Goal: Task Accomplishment & Management: Manage account settings

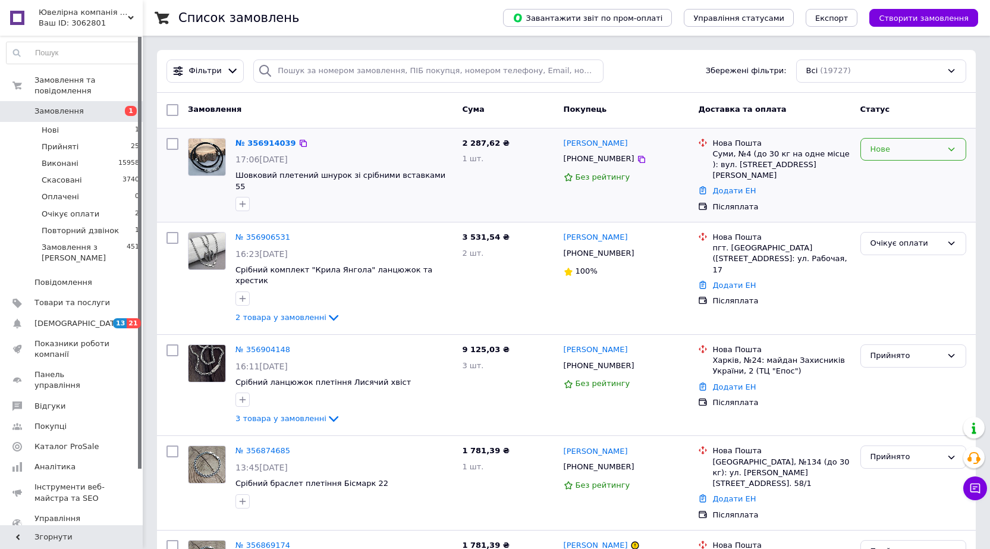
click at [878, 145] on div "Нове" at bounding box center [905, 149] width 71 height 12
click at [881, 169] on li "Прийнято" at bounding box center [913, 174] width 105 height 22
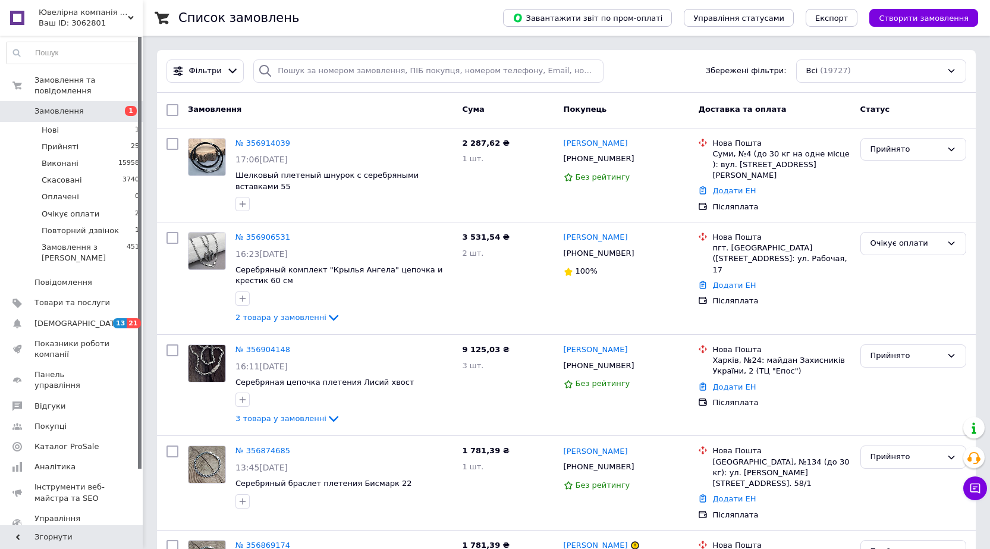
click at [78, 101] on link "Замовлення 1" at bounding box center [73, 111] width 146 height 20
click at [85, 138] on li "Прийняті 26" at bounding box center [73, 146] width 146 height 17
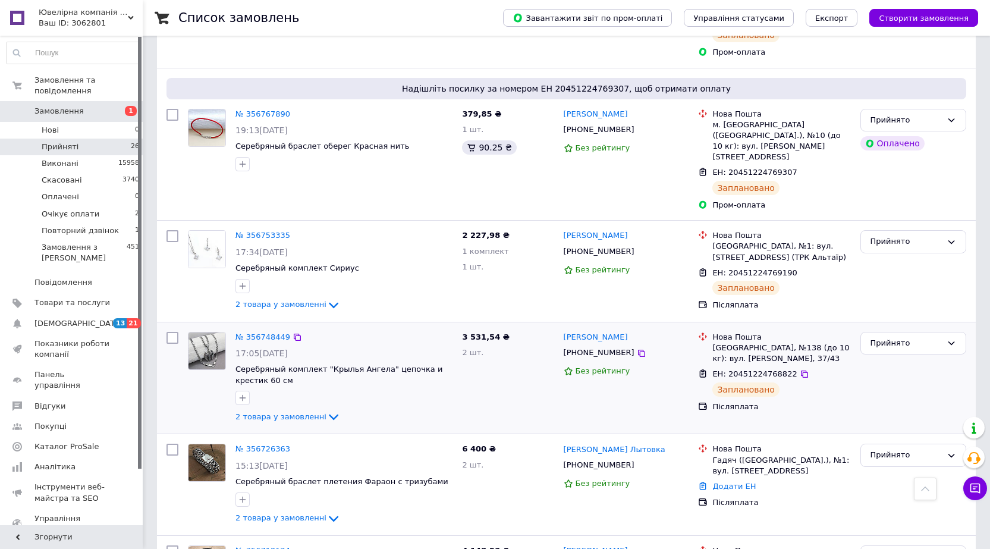
scroll to position [1206, 0]
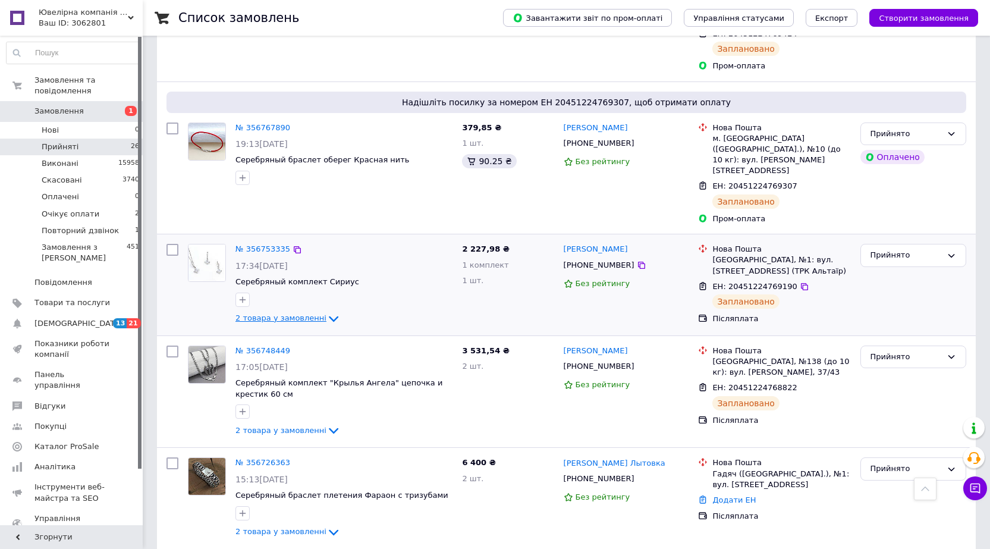
click at [266, 313] on span "2 товара у замовленні" at bounding box center [280, 317] width 91 height 9
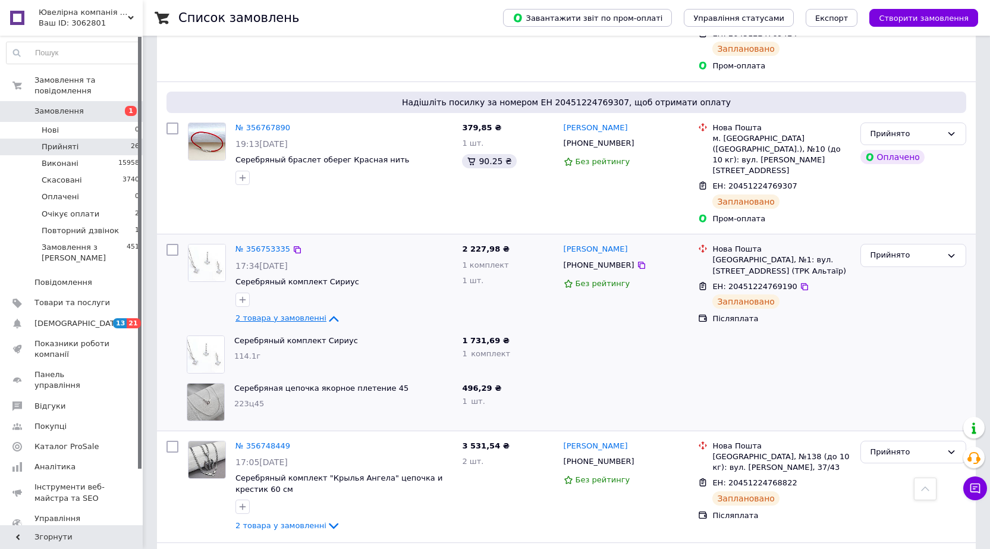
click at [266, 313] on span "2 товара у замовленні" at bounding box center [280, 317] width 91 height 9
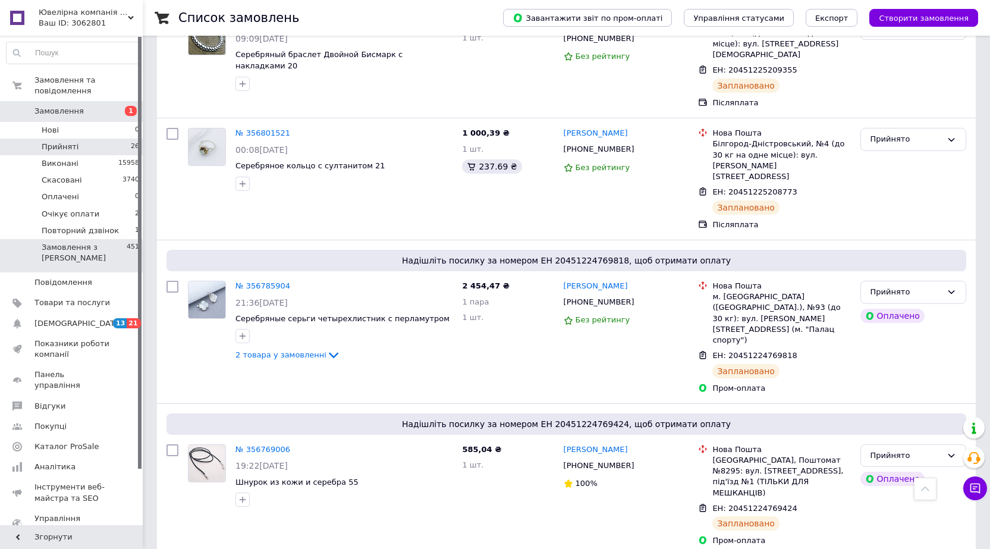
scroll to position [730, 0]
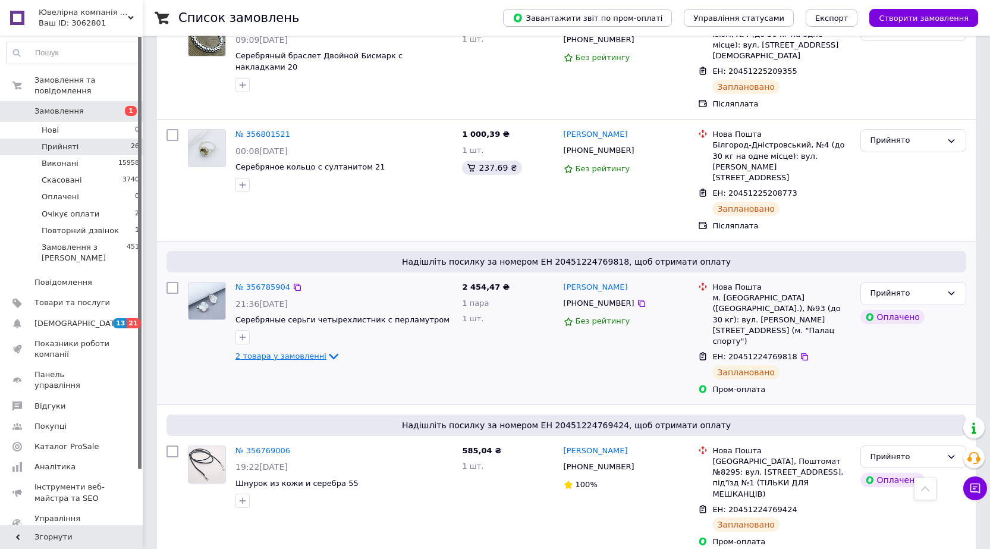
click at [267, 351] on span "2 товара у замовленні" at bounding box center [280, 355] width 91 height 9
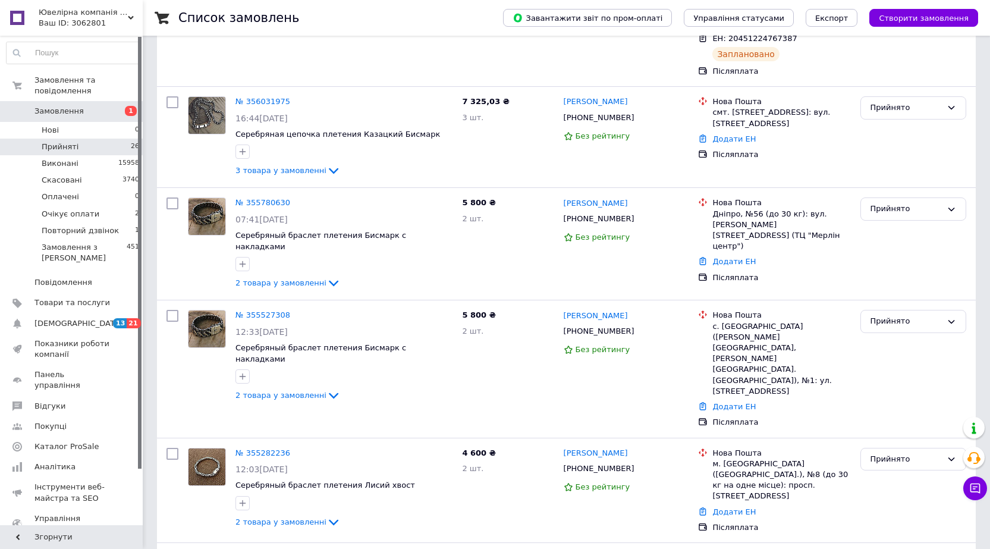
scroll to position [2549, 0]
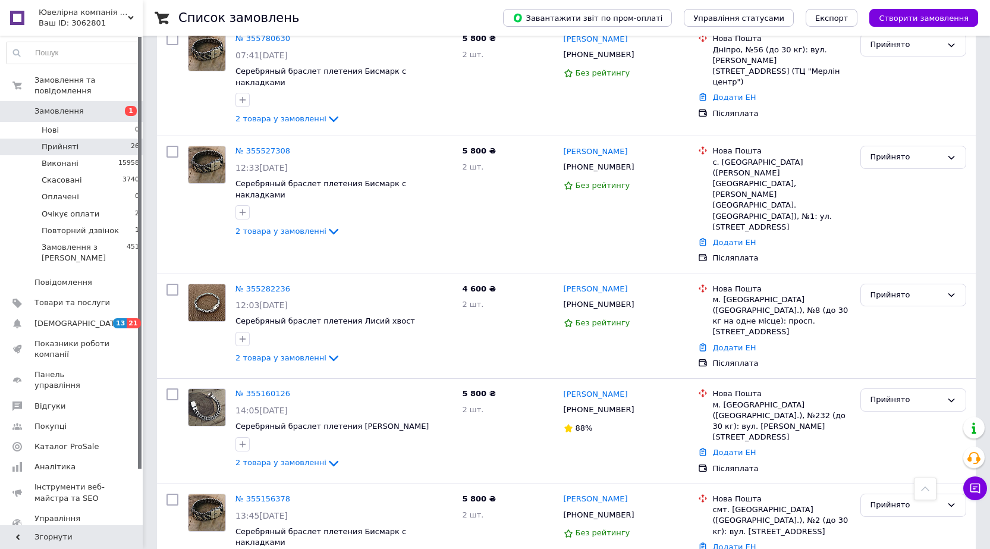
drag, startPoint x: 884, startPoint y: 408, endPoint x: 887, endPoint y: 418, distance: 10.5
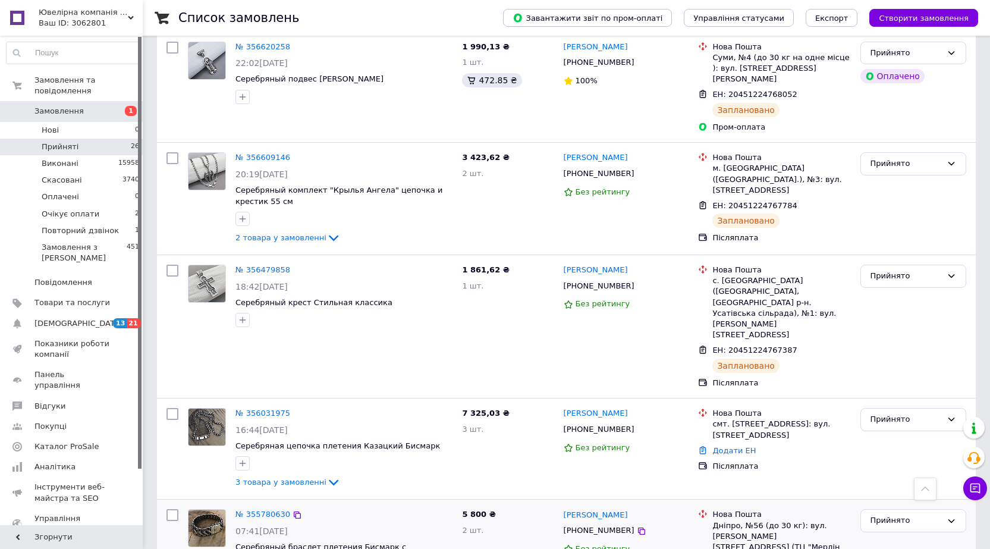
scroll to position [2014, 0]
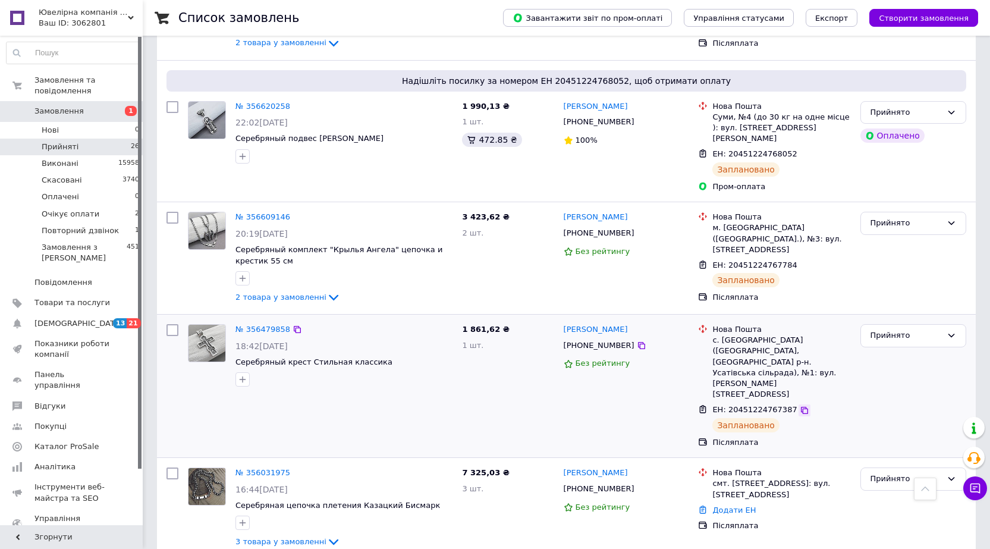
click at [799, 405] on icon at bounding box center [804, 410] width 10 height 10
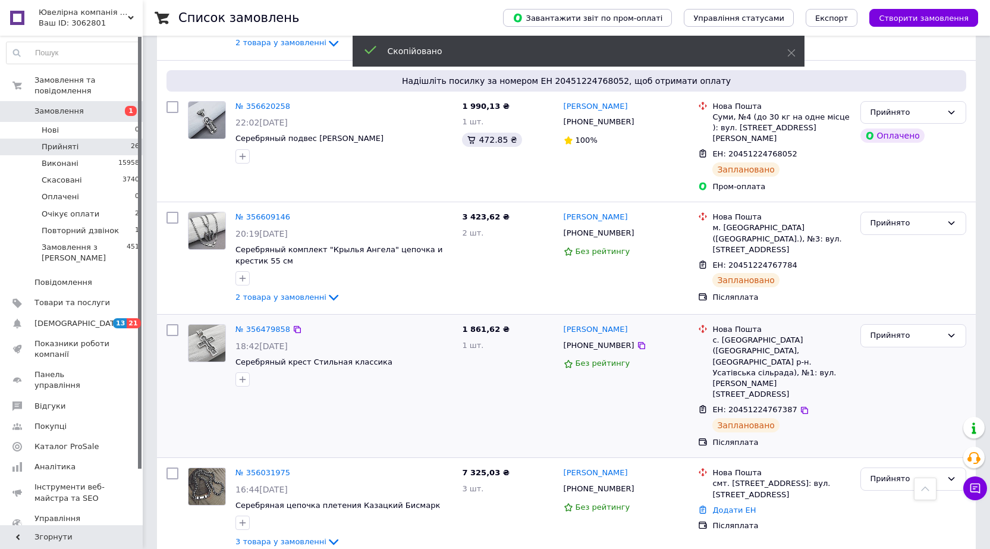
click at [591, 341] on span "+380978817209" at bounding box center [598, 345] width 71 height 9
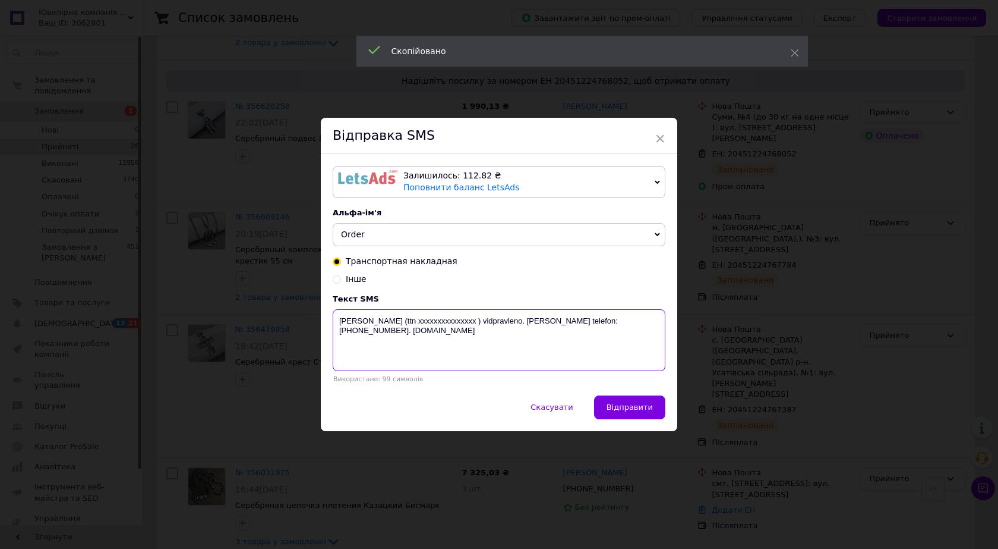
click at [436, 331] on textarea "vashe zamovlennia (ttn ххххххххххххххх ) vidpravleno. Nash telefon:+38067535976…" at bounding box center [499, 340] width 333 height 62
click at [437, 330] on textarea "vashe zamovlennia (ttn ххххххххххххххх ) vidpravleno. Nash telefon:+38067535976…" at bounding box center [499, 340] width 333 height 62
click at [448, 317] on textarea "vashe zamovlennia (ttn ххххххххххххххх ) vidpravleno. Nash telefon:+38067535976…" at bounding box center [499, 340] width 333 height 62
paste textarea "20451224767387"
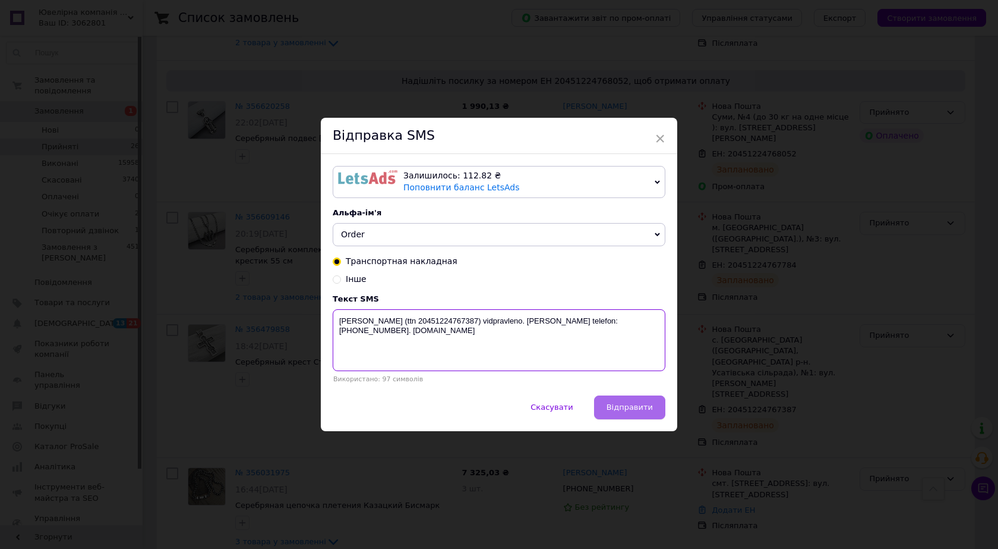
type textarea "vashe zamovlennia (ttn 20451224767387) vidpravleno. Nash telefon:+380675359766.…"
click at [616, 399] on button "Відправити" at bounding box center [629, 407] width 71 height 24
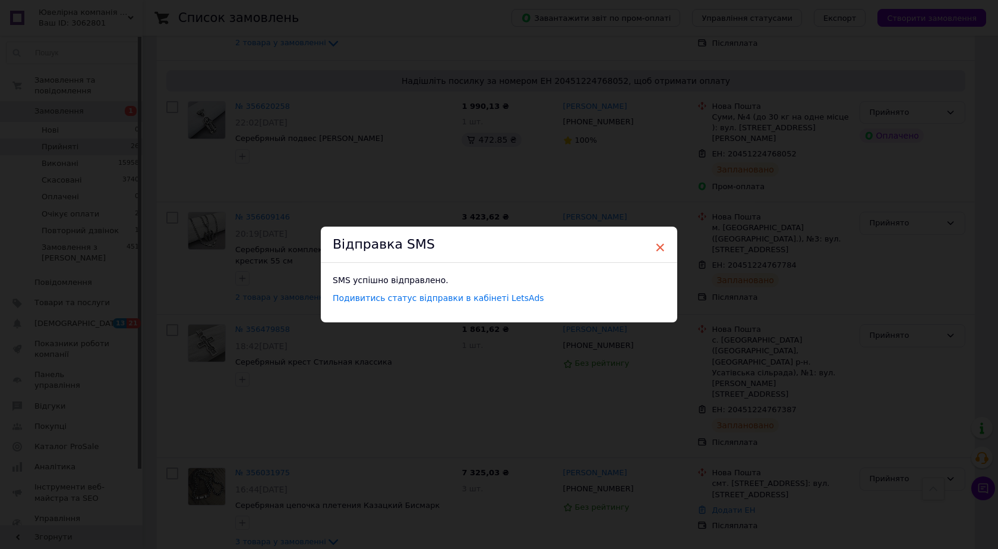
click at [658, 242] on span "×" at bounding box center [660, 247] width 11 height 20
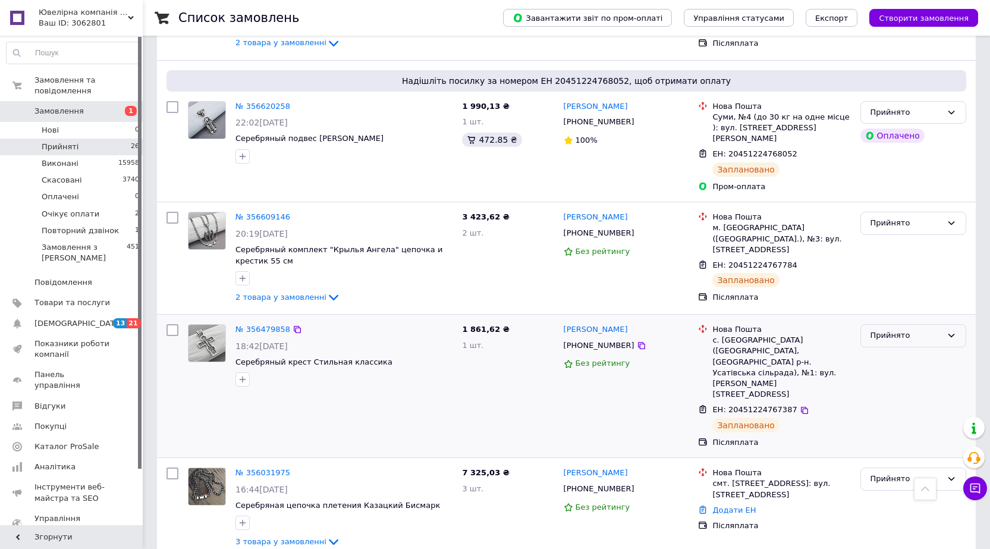
click at [880, 329] on div "Прийнято" at bounding box center [905, 335] width 71 height 12
click at [876, 349] on li "Виконано" at bounding box center [913, 360] width 105 height 22
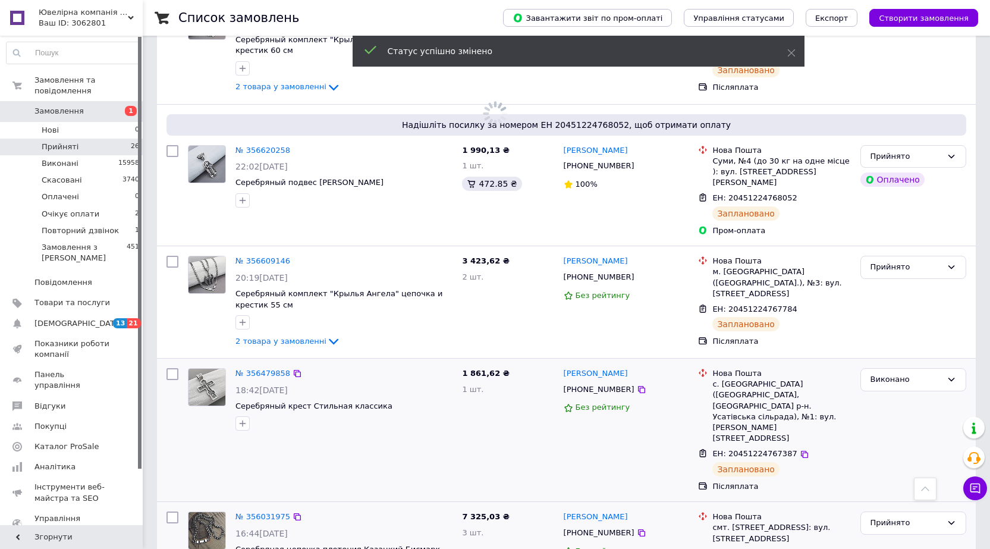
scroll to position [1895, 0]
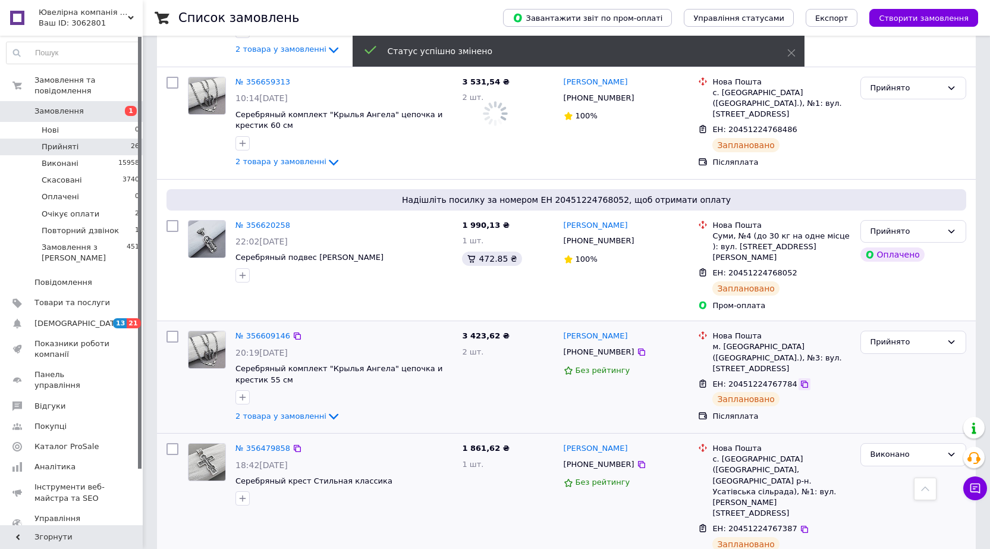
click at [791, 328] on ul "Нова Пошта м. Миколаїв (Миколаївська обл.), №3: вул. Космонавтів, 83A ЕН: 20451…" at bounding box center [774, 376] width 152 height 96
click at [801, 380] on icon at bounding box center [804, 383] width 7 height 7
click at [597, 347] on span "+380997585663" at bounding box center [598, 351] width 71 height 9
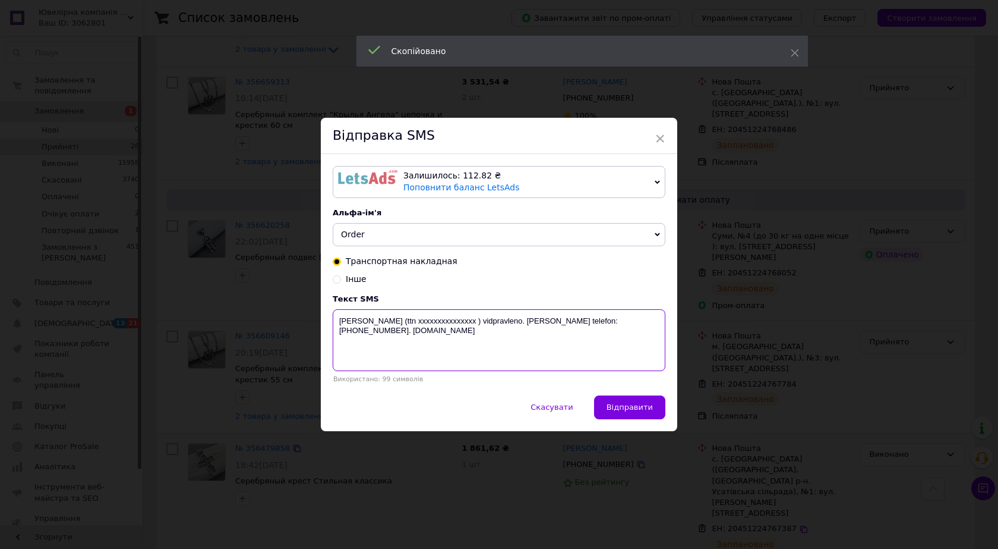
click at [446, 320] on textarea "vashe zamovlennia (ttn ххххххххххххххх ) vidpravleno. Nash telefon:+38067535976…" at bounding box center [499, 340] width 333 height 62
paste textarea "20451224767784"
type textarea "vashe zamovlennia (ttn 20451224767784) vidpravleno. Nash telefon:+380675359766.…"
click at [625, 407] on span "Відправити" at bounding box center [630, 406] width 46 height 9
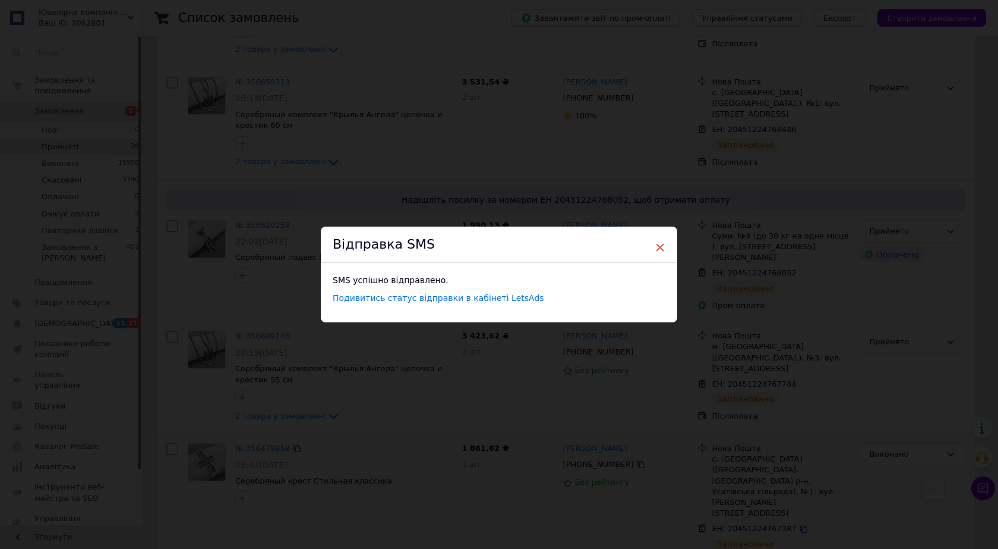
click at [661, 245] on span "×" at bounding box center [660, 247] width 11 height 20
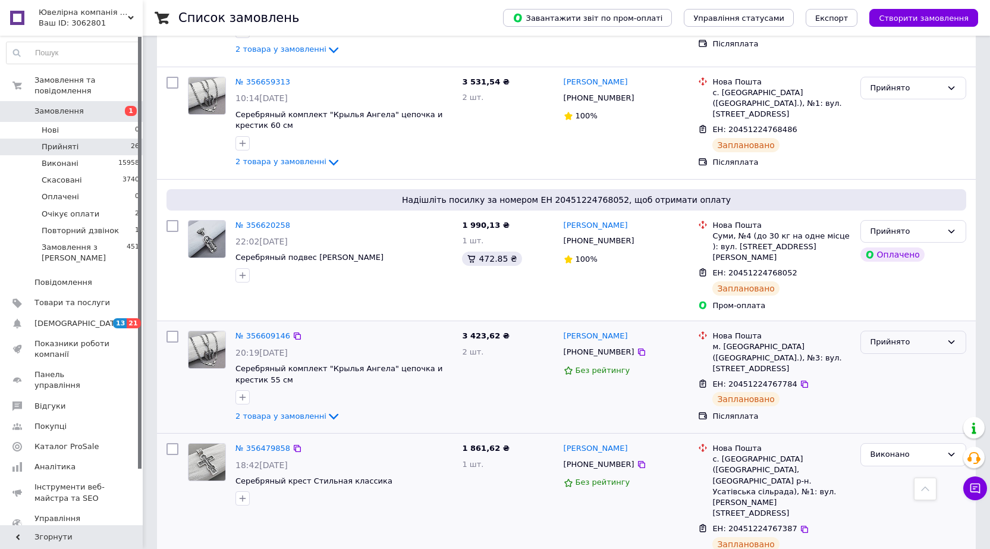
click at [904, 336] on div "Прийнято" at bounding box center [905, 342] width 71 height 12
click at [878, 356] on li "Виконано" at bounding box center [913, 367] width 105 height 22
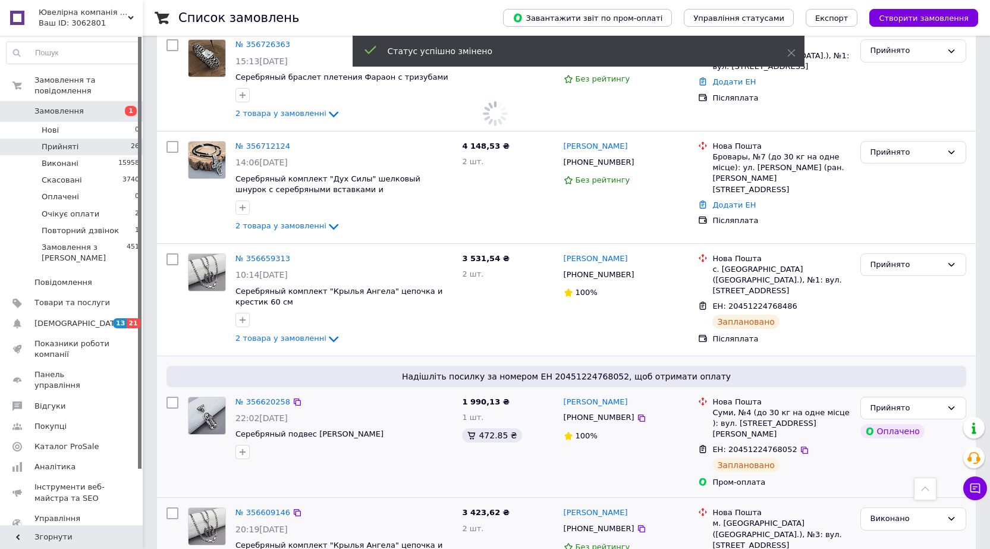
scroll to position [1717, 0]
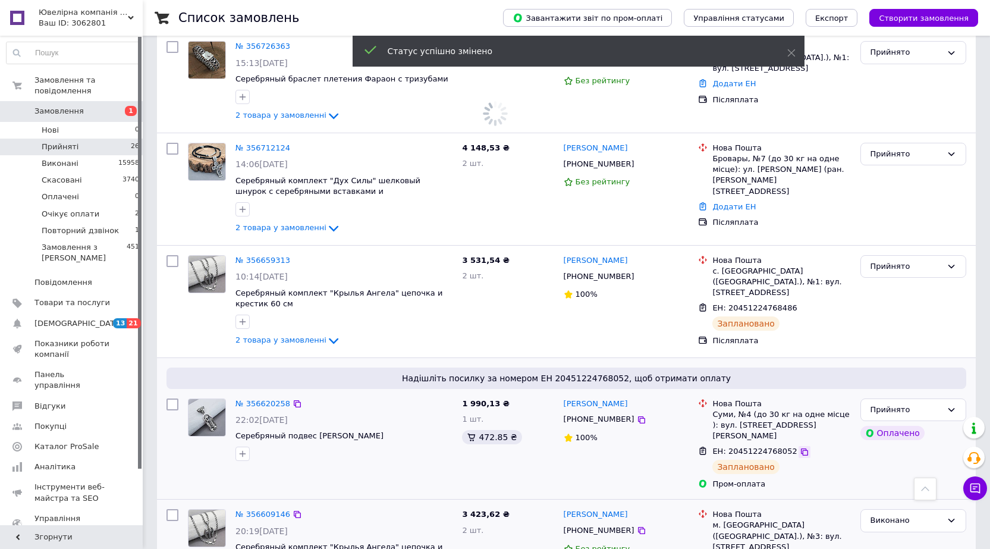
click at [799, 447] on icon at bounding box center [804, 452] width 10 height 10
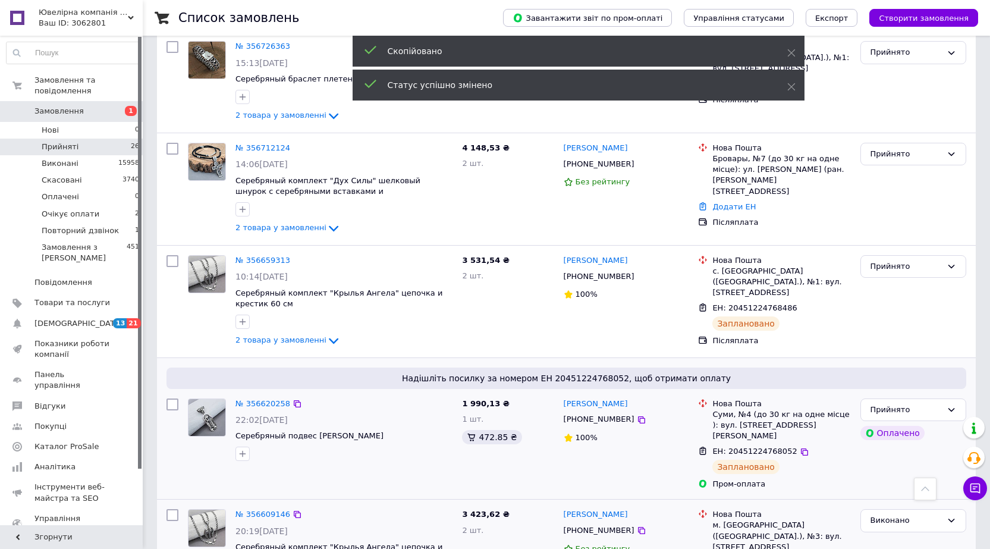
click at [594, 414] on span "+380677477638" at bounding box center [598, 418] width 71 height 9
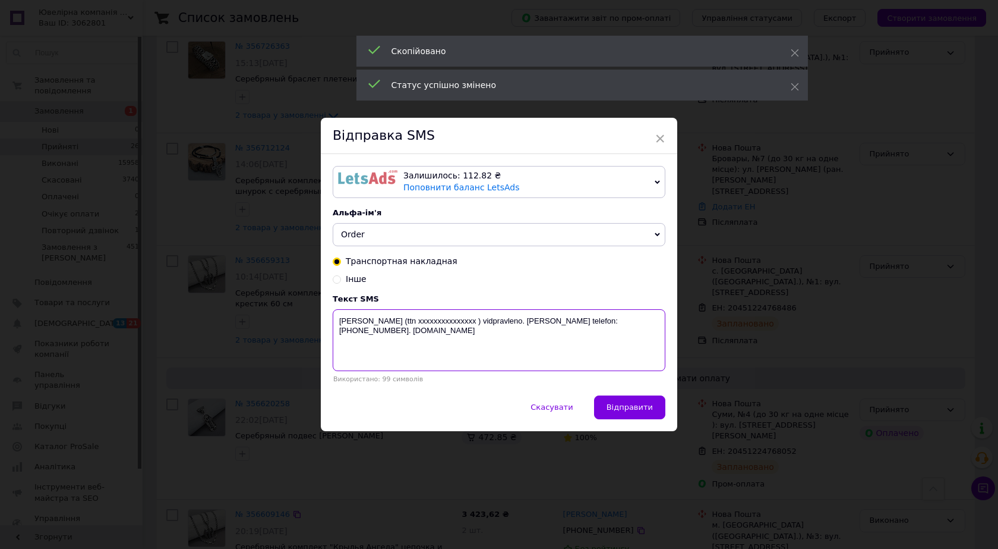
click at [443, 320] on textarea "vashe zamovlennia (ttn ххххххххххххххх ) vidpravleno. Nash telefon:+38067535976…" at bounding box center [499, 340] width 333 height 62
paste textarea "20451224768052"
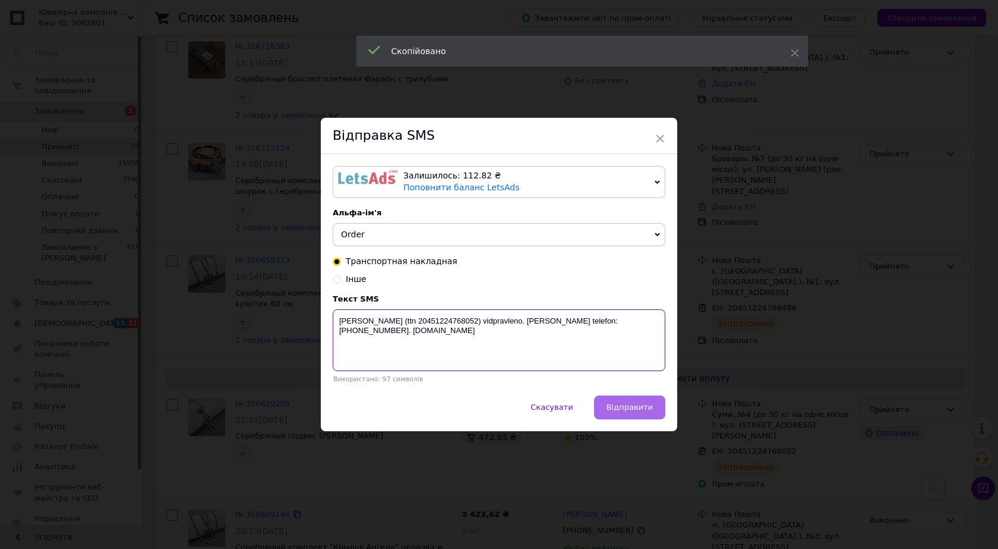
type textarea "vashe zamovlennia (ttn 20451224768052) vidpravleno. Nash telefon:+380675359766.…"
click at [607, 409] on button "Відправити" at bounding box center [629, 407] width 71 height 24
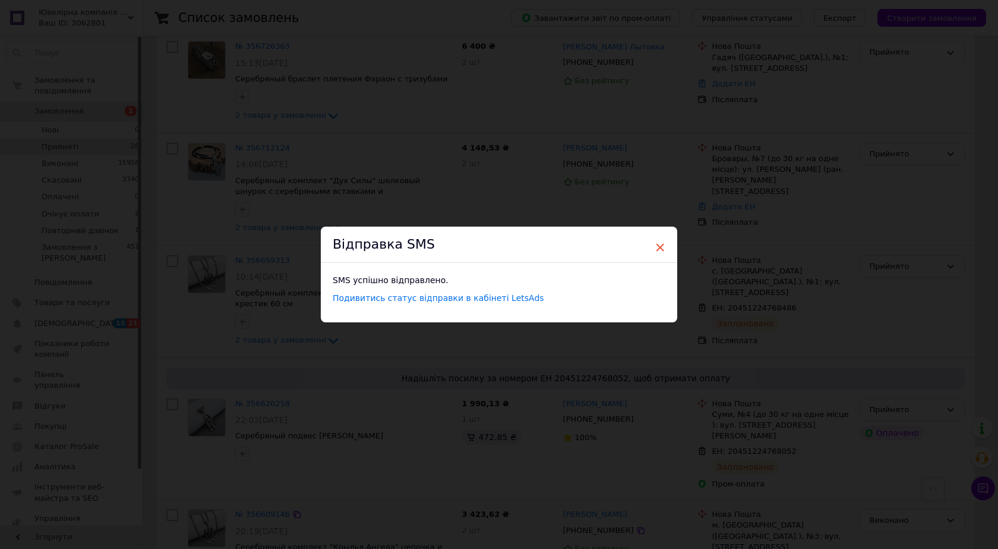
click at [656, 245] on span "×" at bounding box center [660, 247] width 11 height 20
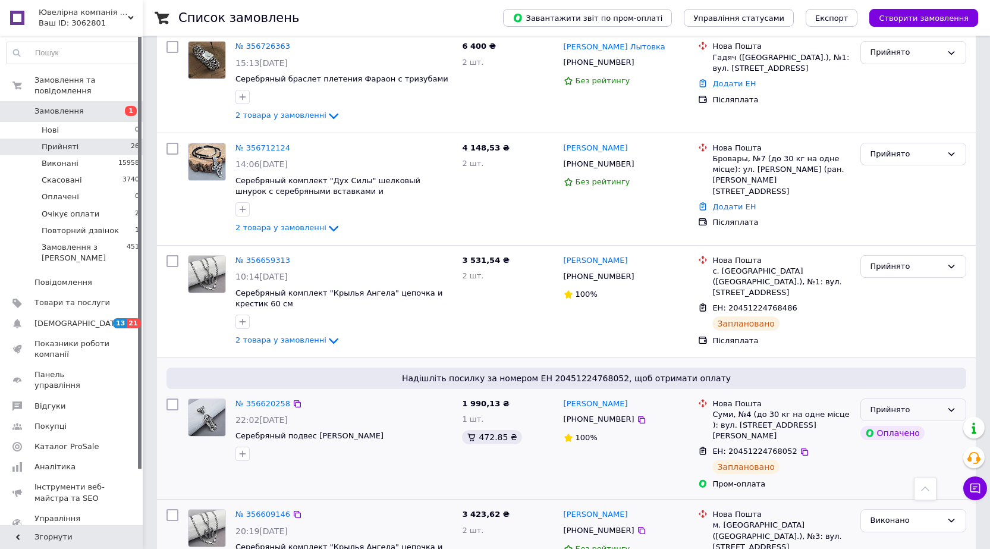
click at [896, 398] on div "Прийнято" at bounding box center [913, 409] width 106 height 23
click at [890, 423] on li "Виконано" at bounding box center [913, 434] width 105 height 22
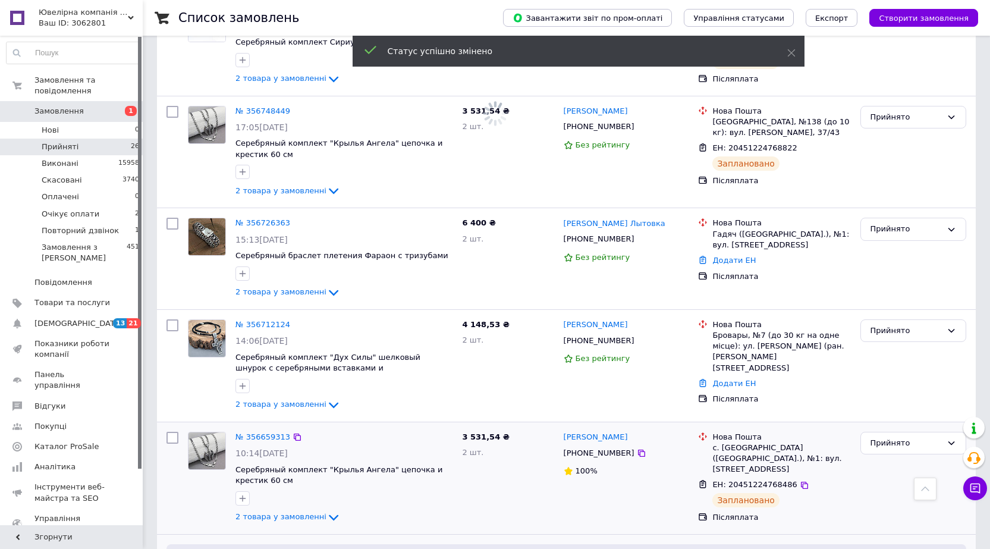
scroll to position [1539, 0]
click at [801, 483] on icon at bounding box center [804, 486] width 7 height 7
click at [581, 450] on span "+380661668172" at bounding box center [598, 454] width 71 height 9
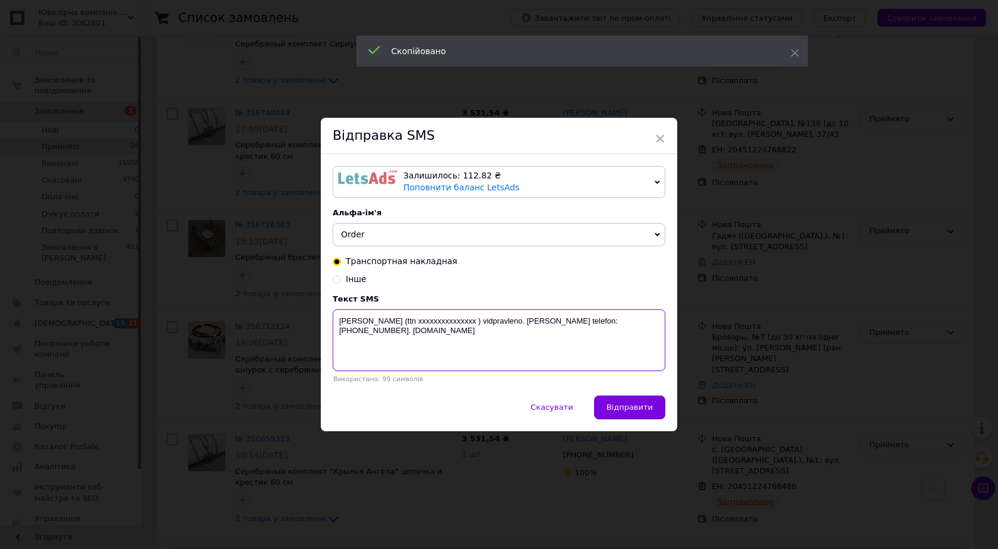
click at [449, 322] on textarea "vashe zamovlennia (ttn ххххххххххххххх ) vidpravleno. Nash telefon:+38067535976…" at bounding box center [499, 340] width 333 height 62
paste textarea "20451224768486"
type textarea "vashe zamovlennia (ttn 20451224768486) vidpravleno. Nash telefon:+380675359766.…"
click at [616, 401] on button "Відправити" at bounding box center [629, 407] width 71 height 24
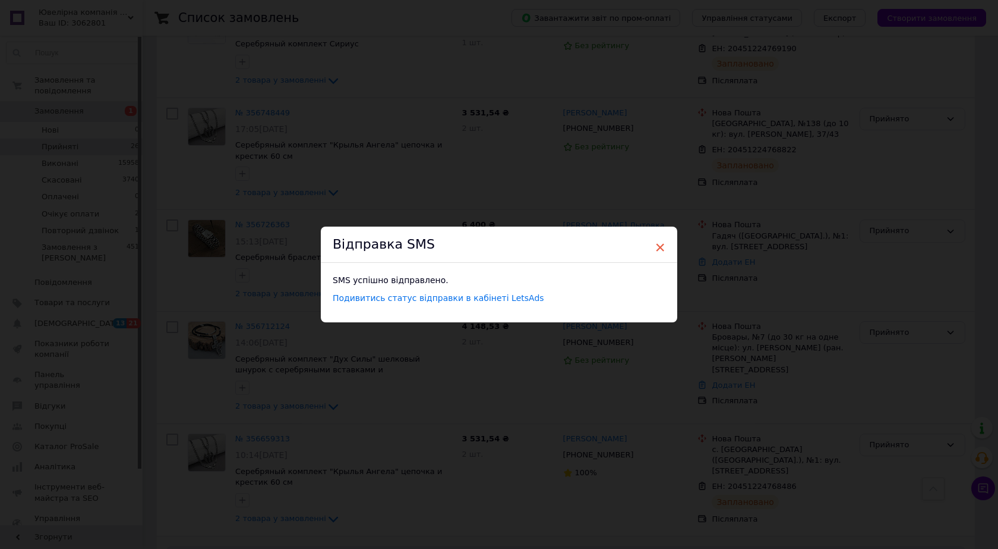
click at [658, 245] on span "×" at bounding box center [660, 247] width 11 height 20
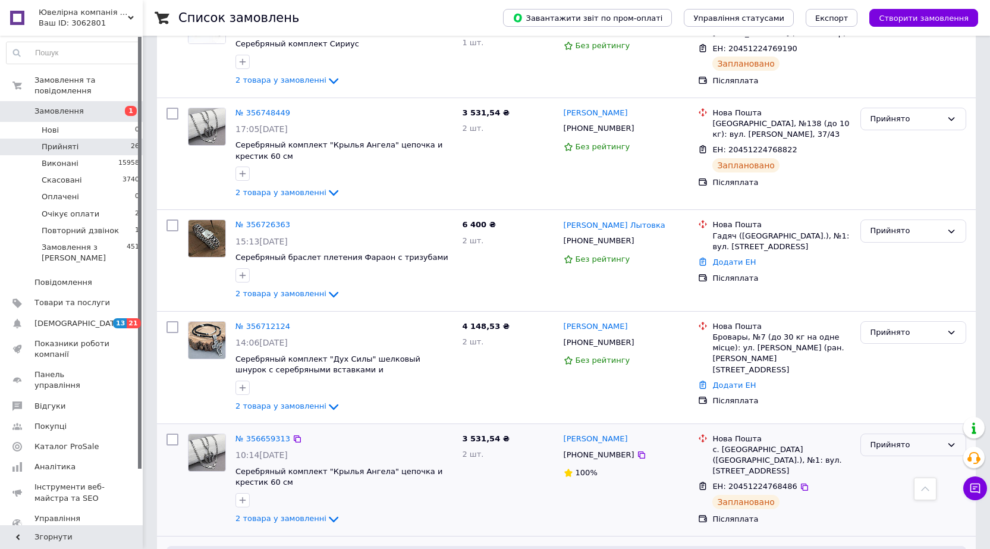
drag, startPoint x: 883, startPoint y: 332, endPoint x: 887, endPoint y: 337, distance: 6.3
click at [883, 439] on div "Прийнято" at bounding box center [905, 445] width 71 height 12
click at [887, 458] on li "Виконано" at bounding box center [913, 469] width 105 height 22
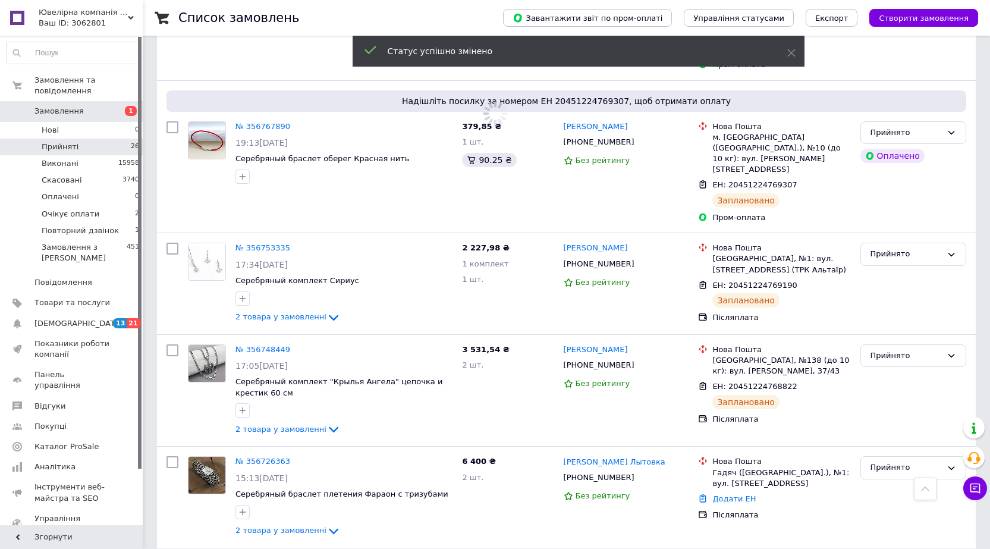
scroll to position [1301, 0]
click at [799, 383] on icon at bounding box center [804, 388] width 10 height 10
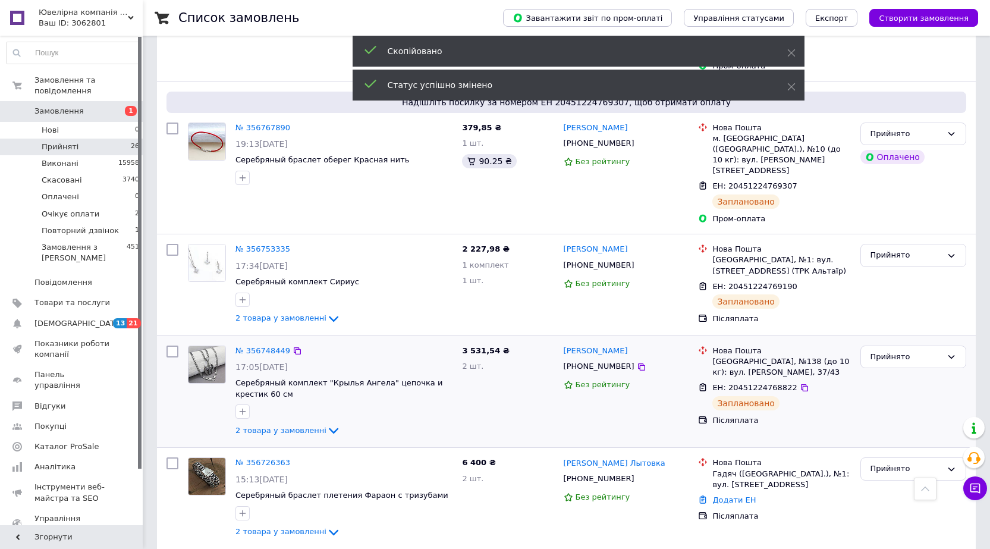
click at [595, 361] on span "+380731045971" at bounding box center [598, 365] width 71 height 9
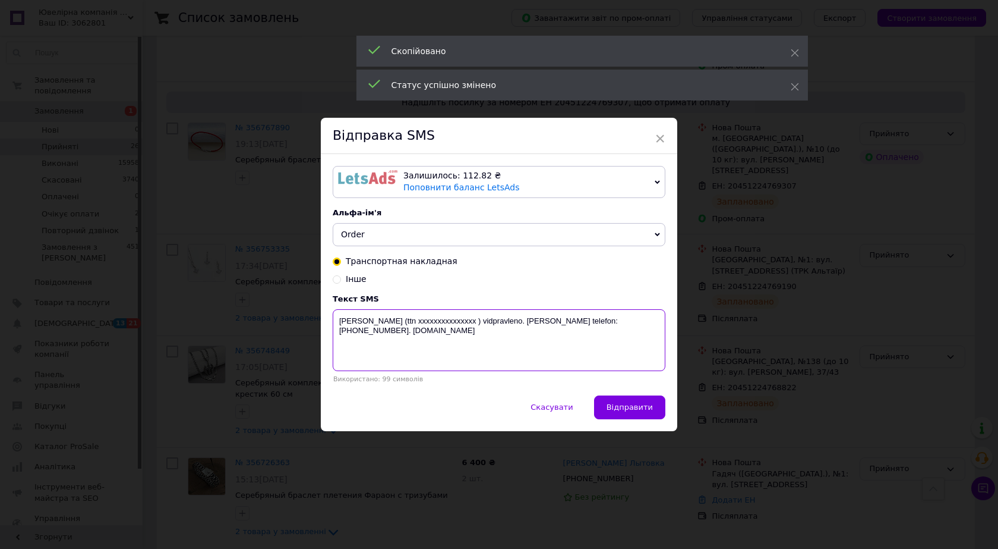
click at [436, 319] on textarea "vashe zamovlennia (ttn ххххххххххххххх ) vidpravleno. Nash telefon:+38067535976…" at bounding box center [499, 340] width 333 height 62
paste textarea "20451224768822"
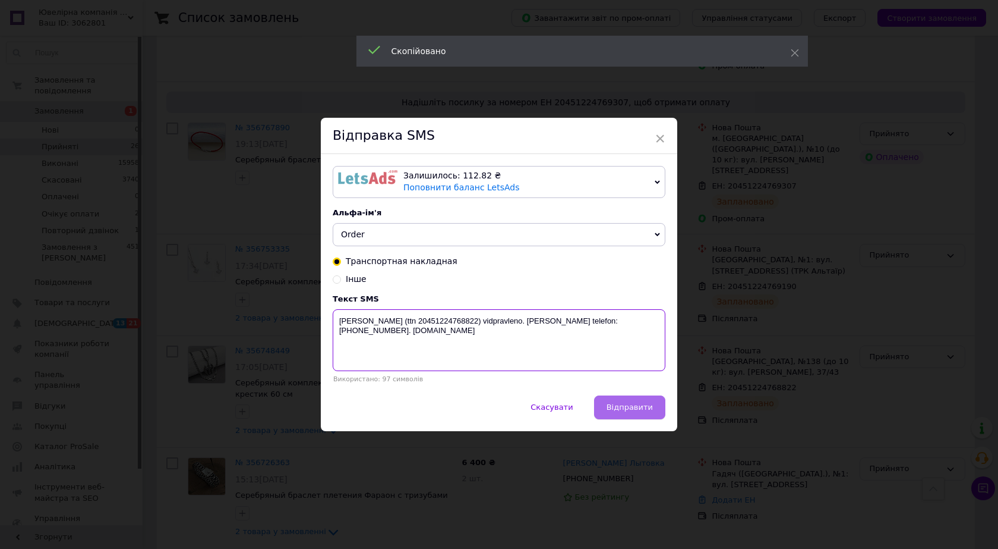
type textarea "vashe zamovlennia (ttn 20451224768822) vidpravleno. Nash telefon:+380675359766.…"
click at [622, 408] on span "Відправити" at bounding box center [630, 406] width 46 height 9
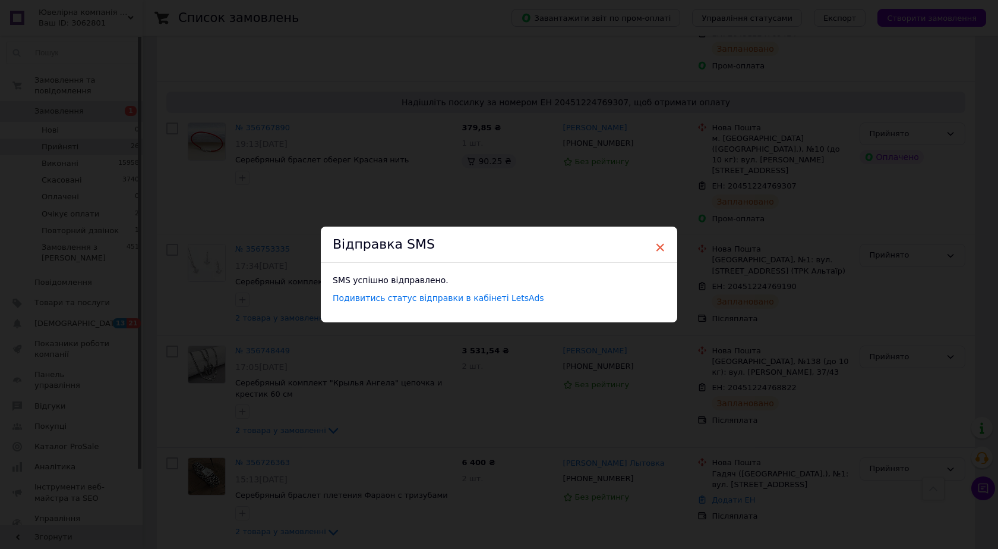
click at [657, 245] on span "×" at bounding box center [660, 247] width 11 height 20
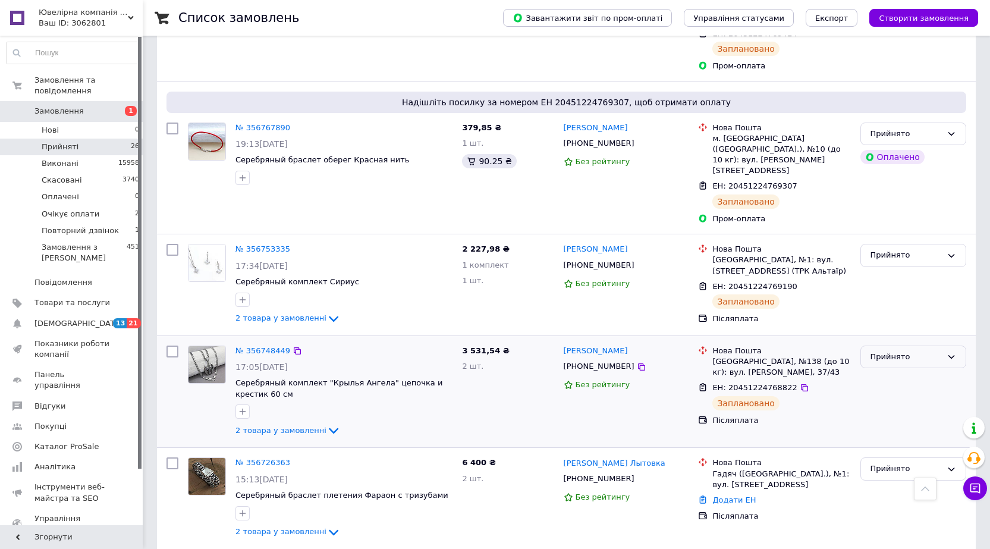
click at [885, 351] on div "Прийнято" at bounding box center [905, 357] width 71 height 12
click at [881, 370] on li "Виконано" at bounding box center [913, 381] width 105 height 22
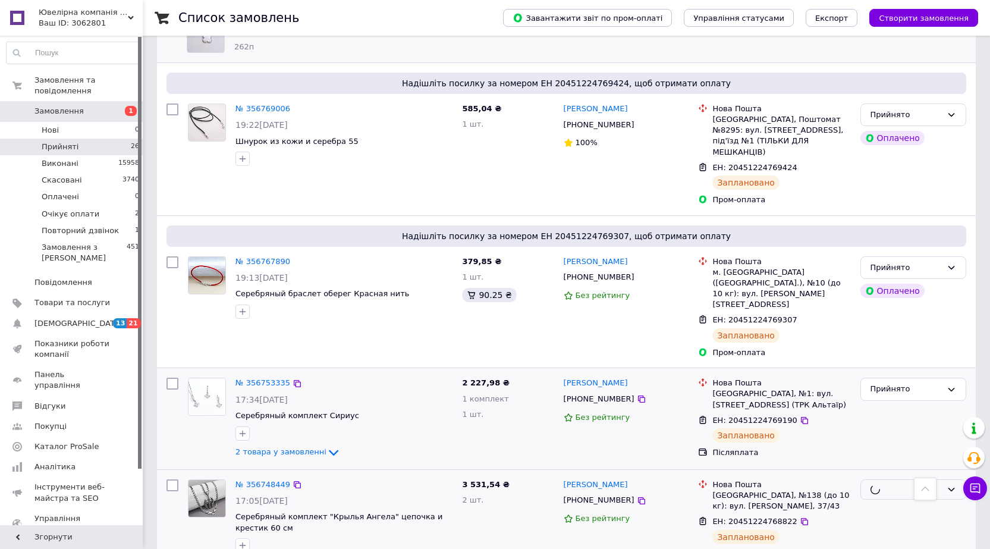
scroll to position [1063, 0]
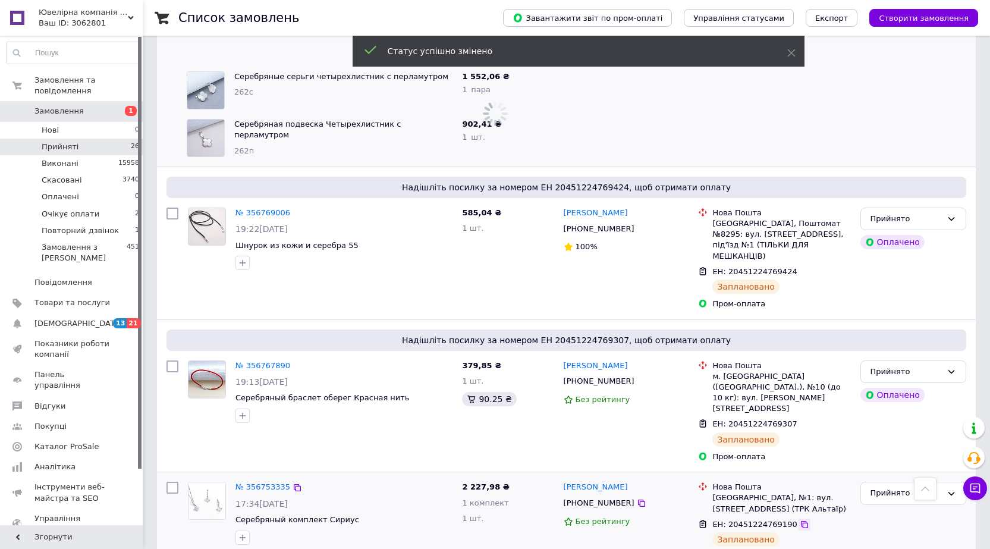
click at [799, 519] on icon at bounding box center [804, 524] width 10 height 10
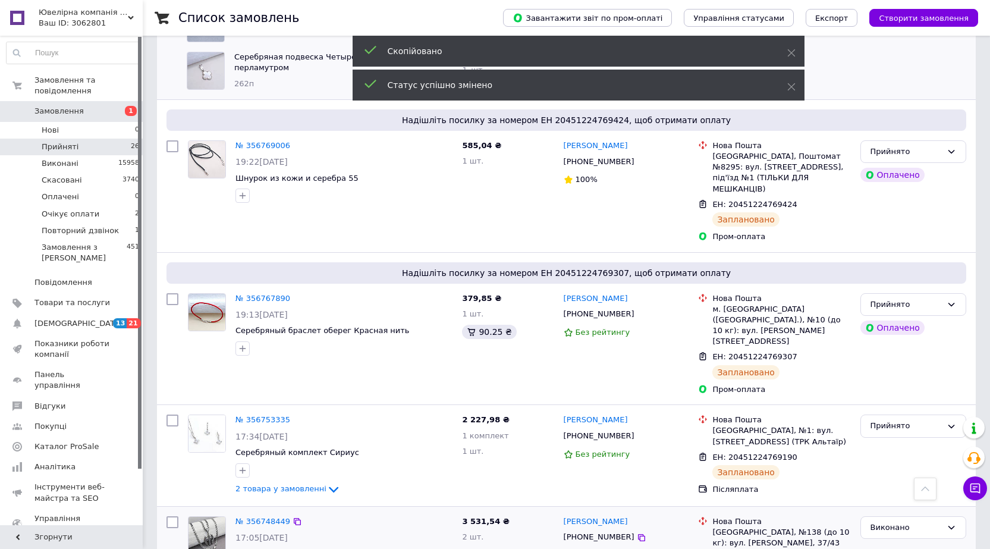
scroll to position [1301, 0]
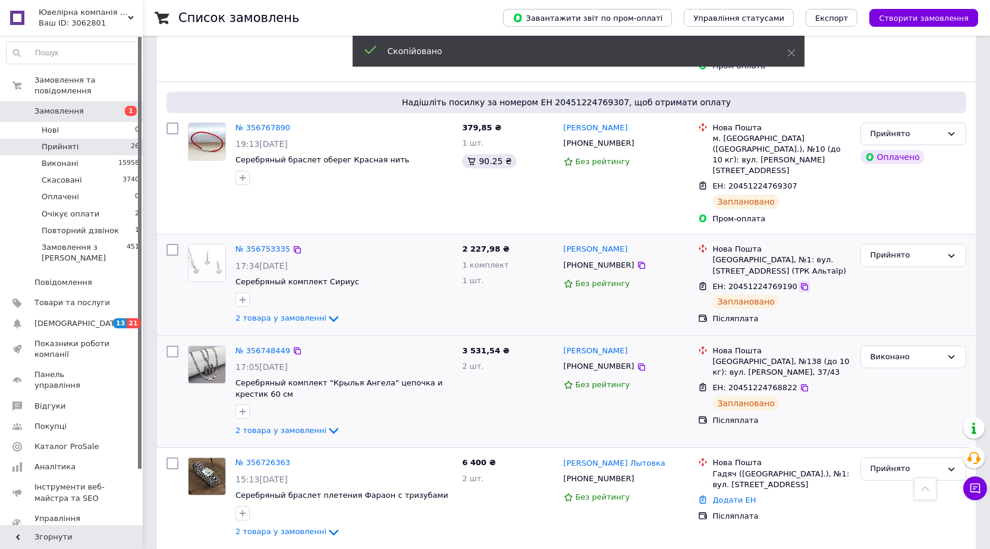
click at [799, 282] on icon at bounding box center [804, 287] width 10 height 10
click at [606, 260] on span "+380507702162" at bounding box center [598, 264] width 71 height 9
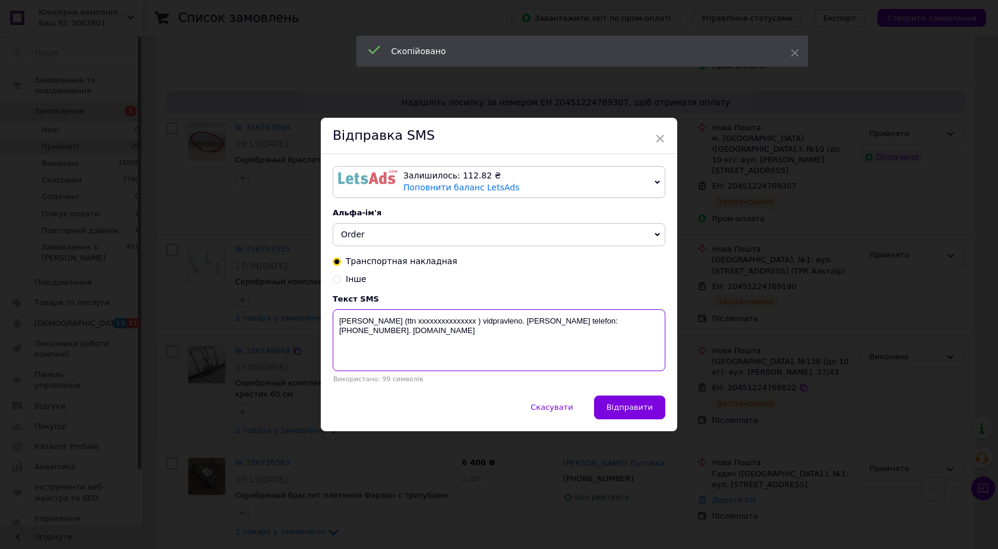
click at [436, 316] on textarea "vashe zamovlennia (ttn ххххххххххххххх ) vidpravleno. Nash telefon:+38067535976…" at bounding box center [499, 340] width 333 height 62
paste textarea "20451224769190"
type textarea "vashe zamovlennia (ttn 20451224769190) vidpravleno. Nash telefon:+380675359766.…"
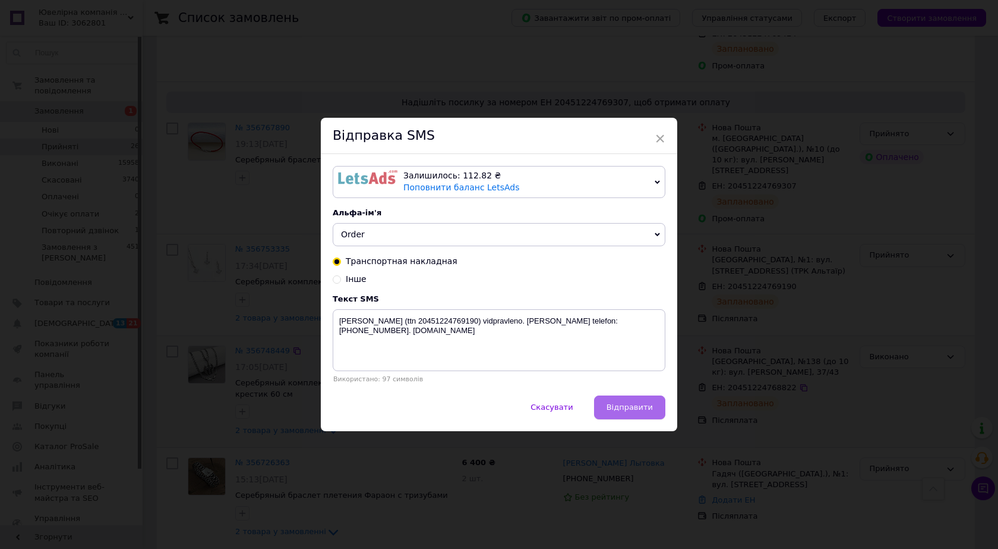
click at [628, 417] on button "Відправити" at bounding box center [629, 407] width 71 height 24
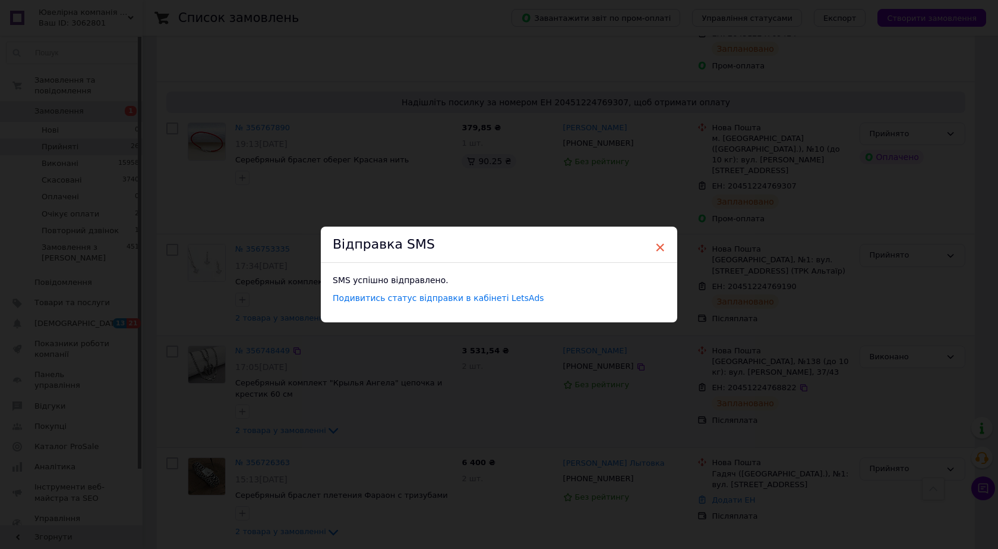
click at [658, 248] on span "×" at bounding box center [660, 247] width 11 height 20
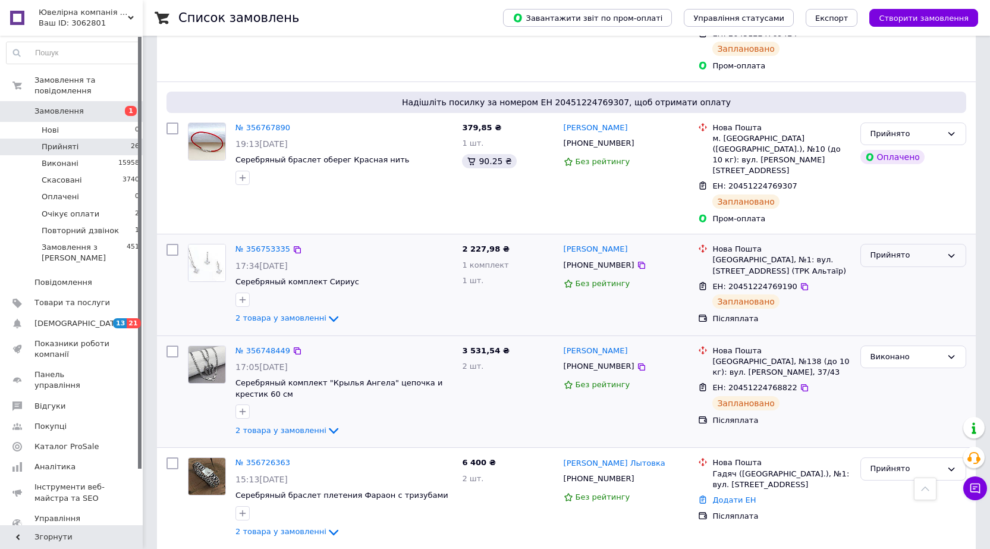
click at [886, 249] on div "Прийнято" at bounding box center [905, 255] width 71 height 12
click at [884, 269] on li "Виконано" at bounding box center [913, 280] width 105 height 22
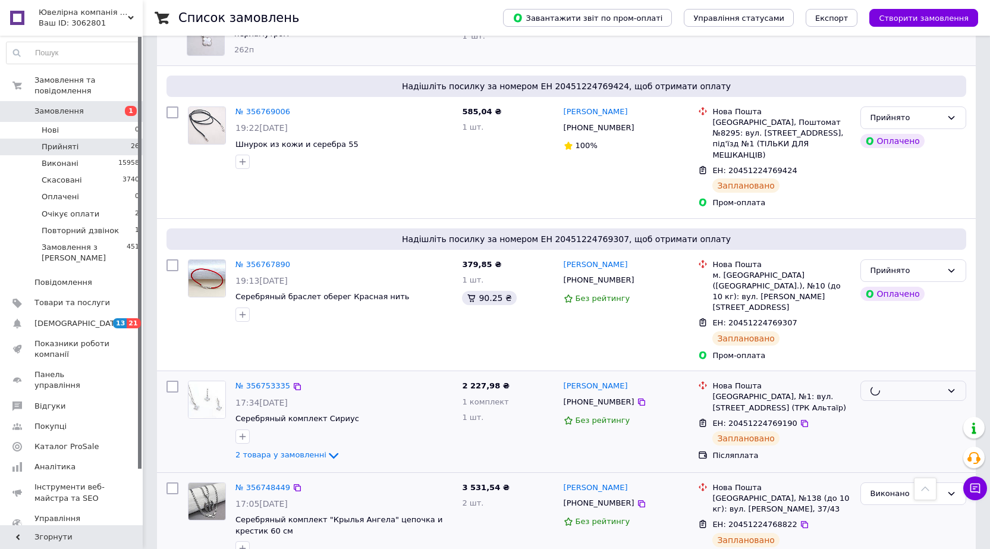
scroll to position [1063, 0]
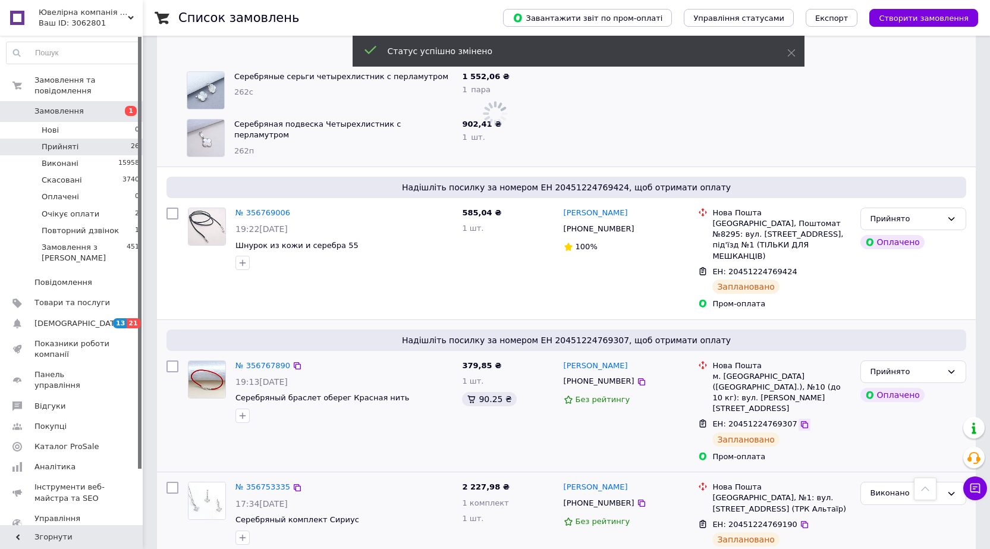
click at [799, 420] on icon at bounding box center [804, 425] width 10 height 10
click at [585, 376] on span "+380672744017" at bounding box center [598, 380] width 71 height 9
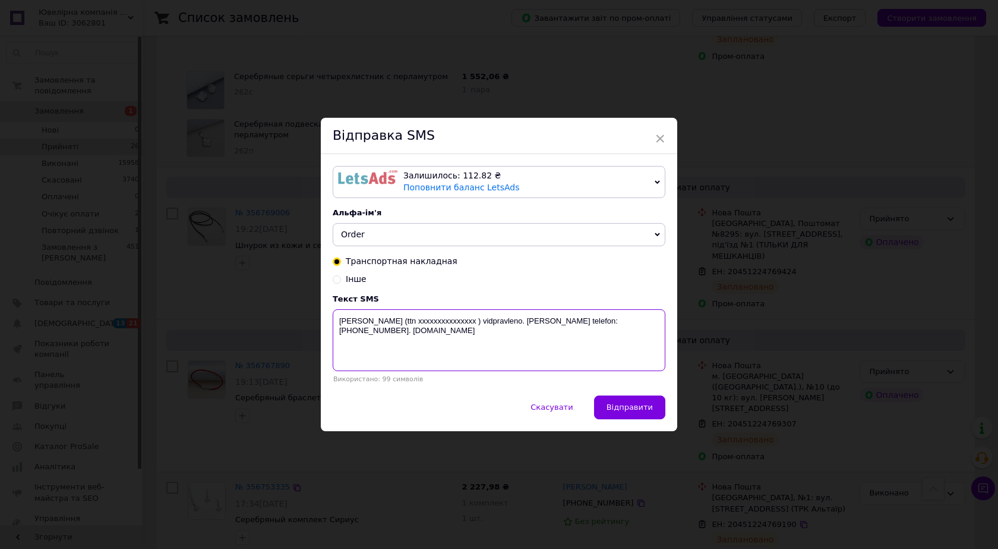
click at [423, 322] on textarea "vashe zamovlennia (ttn ххххххххххххххх ) vidpravleno. Nash telefon:+38067535976…" at bounding box center [499, 340] width 333 height 62
paste textarea "20451224769307"
type textarea "vashe zamovlennia (ttn 20451224769307) vidpravleno. Nash telefon:+380675359766.…"
click at [638, 407] on span "Відправити" at bounding box center [630, 406] width 46 height 9
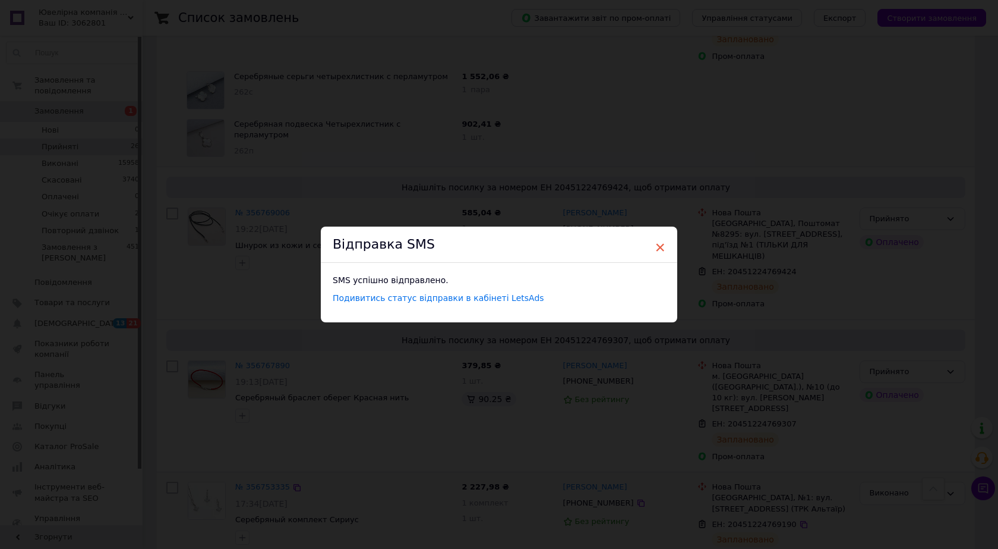
click at [659, 245] on span "×" at bounding box center [660, 247] width 11 height 20
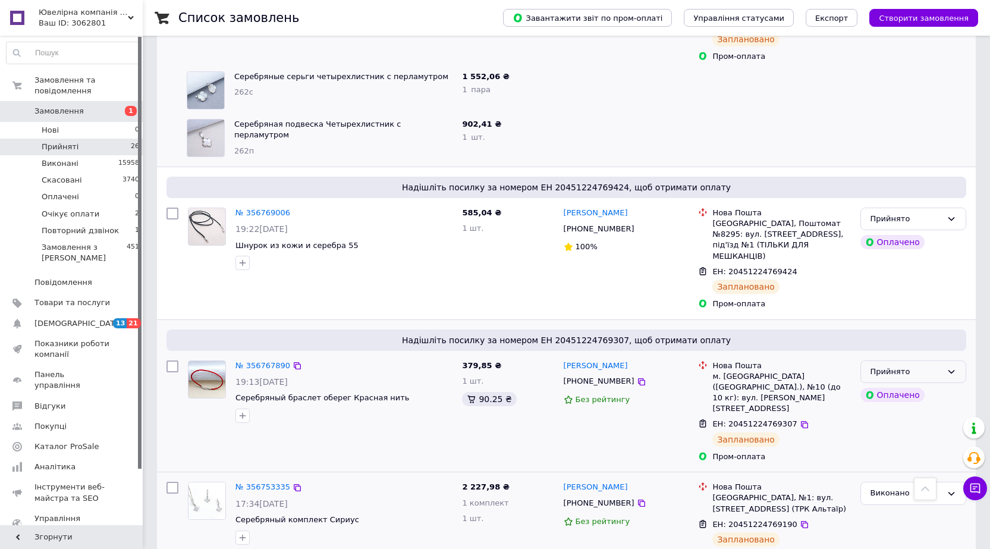
click at [930, 366] on div "Прийнято" at bounding box center [905, 372] width 71 height 12
click at [905, 385] on li "Виконано" at bounding box center [913, 396] width 105 height 22
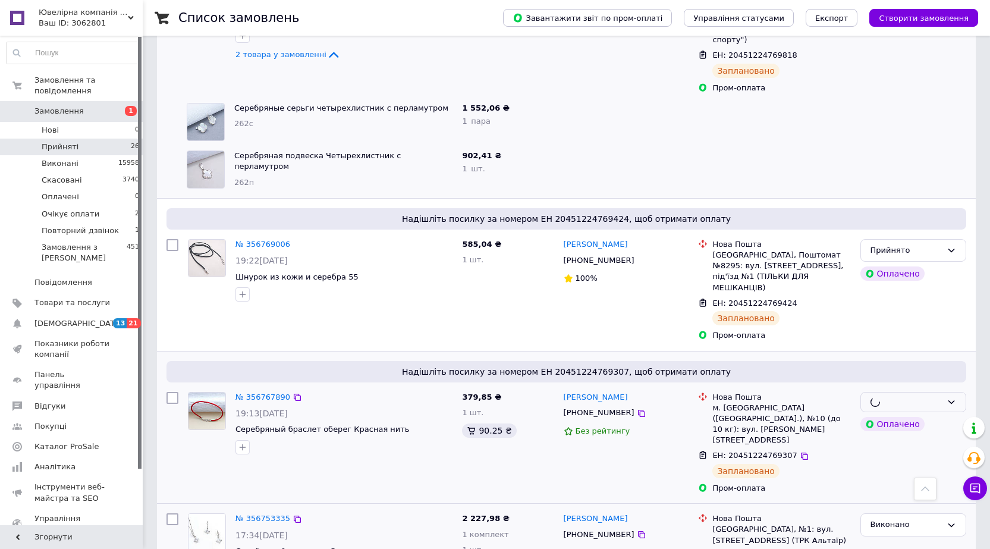
scroll to position [944, 0]
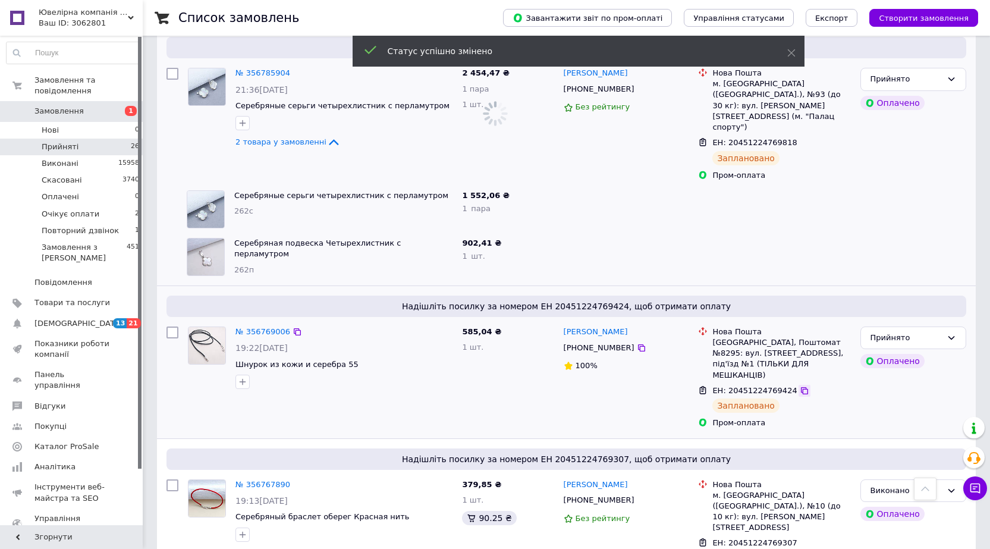
click at [799, 386] on icon at bounding box center [804, 391] width 10 height 10
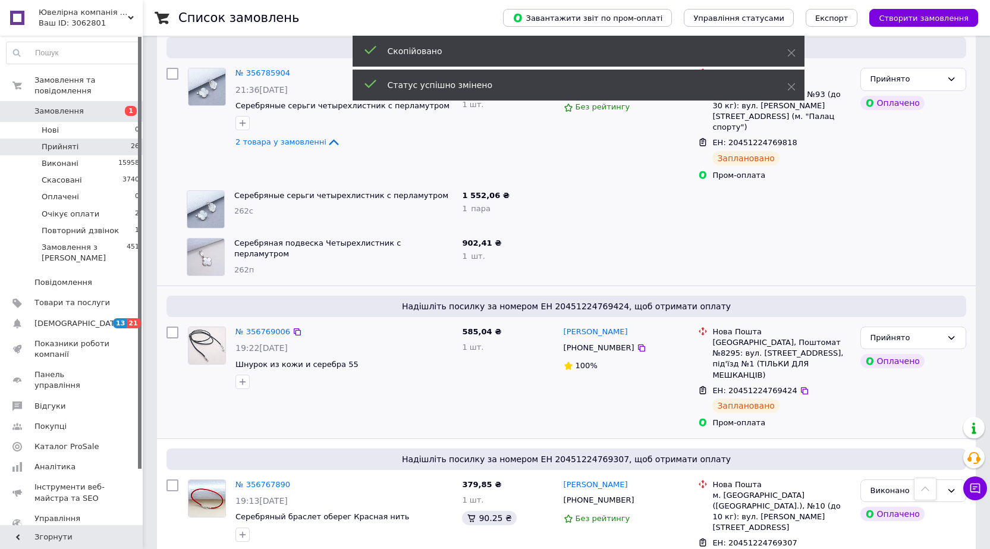
click at [592, 343] on span "+380994176239" at bounding box center [598, 347] width 71 height 9
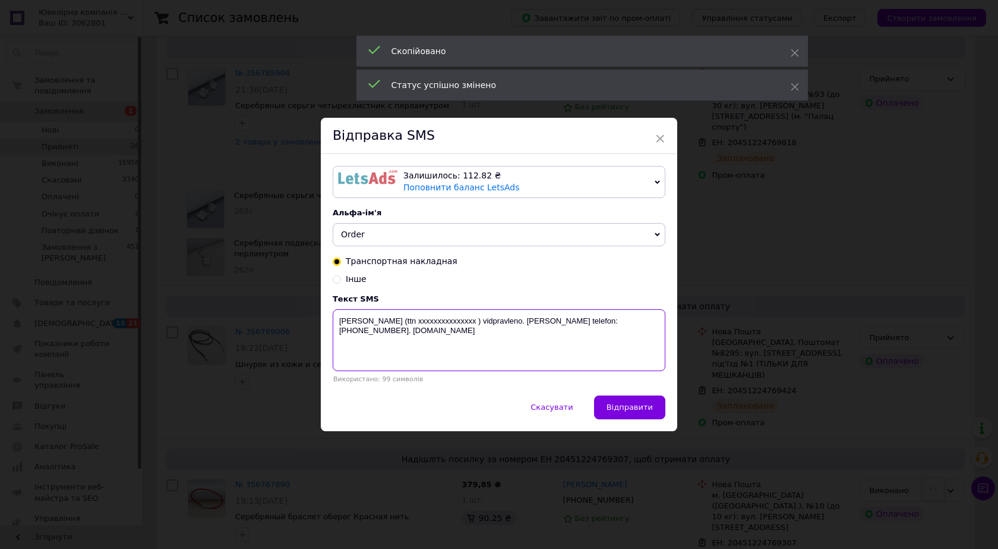
click at [440, 318] on textarea "vashe zamovlennia (ttn ххххххххххххххх ) vidpravleno. Nash telefon:+38067535976…" at bounding box center [499, 340] width 333 height 62
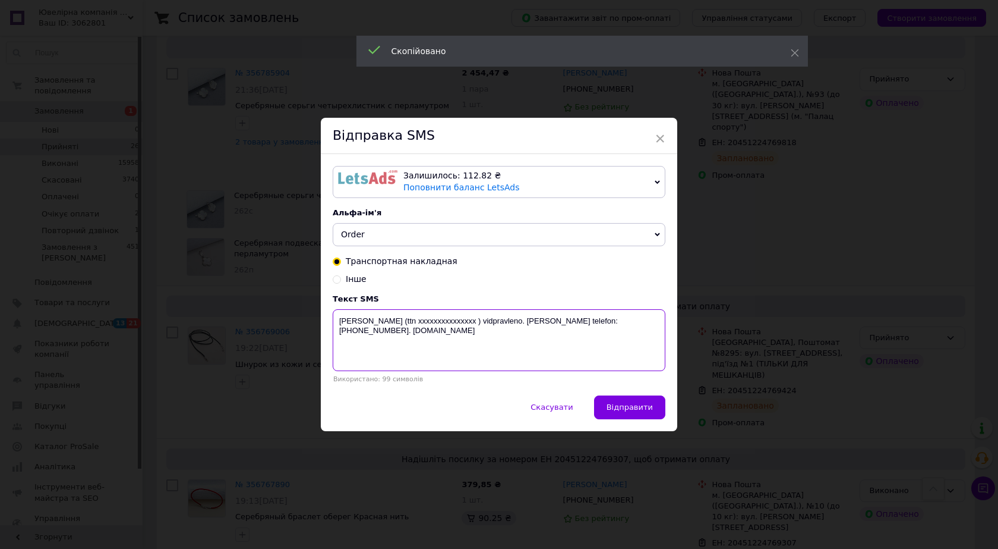
paste textarea "20451224769424"
type textarea "vashe zamovlennia (ttn 20451224769424) vidpravleno. Nash telefon:+380675359766.…"
click at [635, 405] on span "Відправити" at bounding box center [630, 406] width 46 height 9
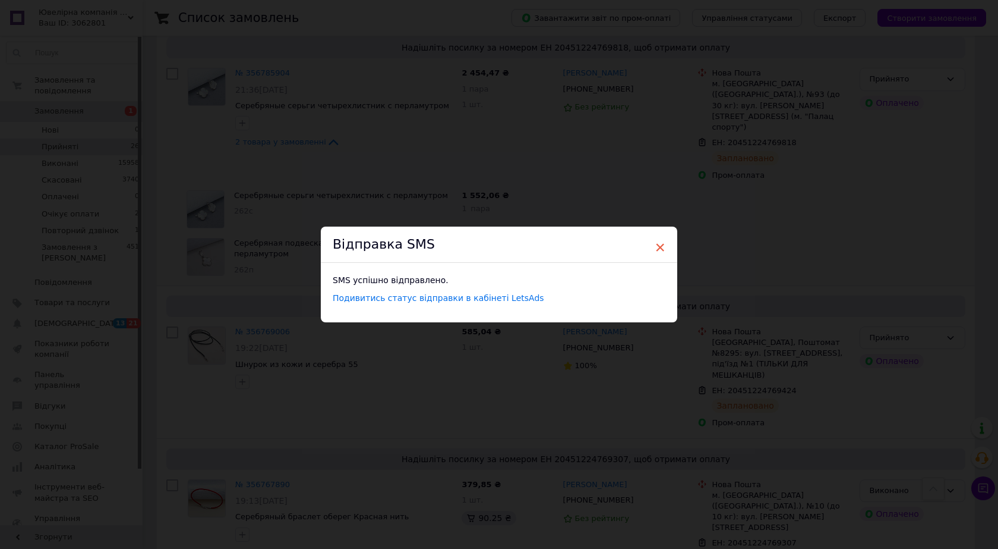
click at [658, 244] on span "×" at bounding box center [660, 247] width 11 height 20
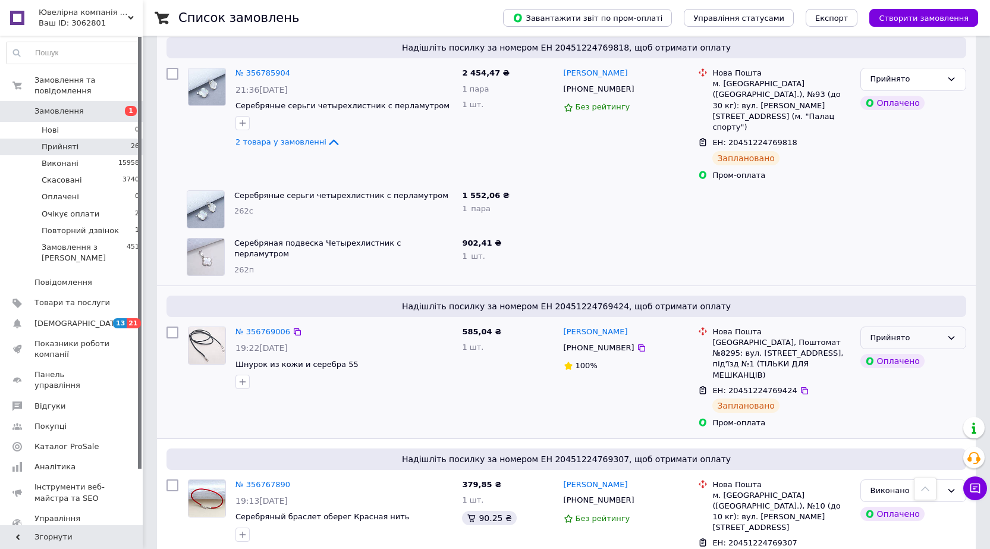
click at [924, 332] on div "Прийнято" at bounding box center [905, 338] width 71 height 12
click at [886, 351] on li "Виконано" at bounding box center [913, 362] width 105 height 22
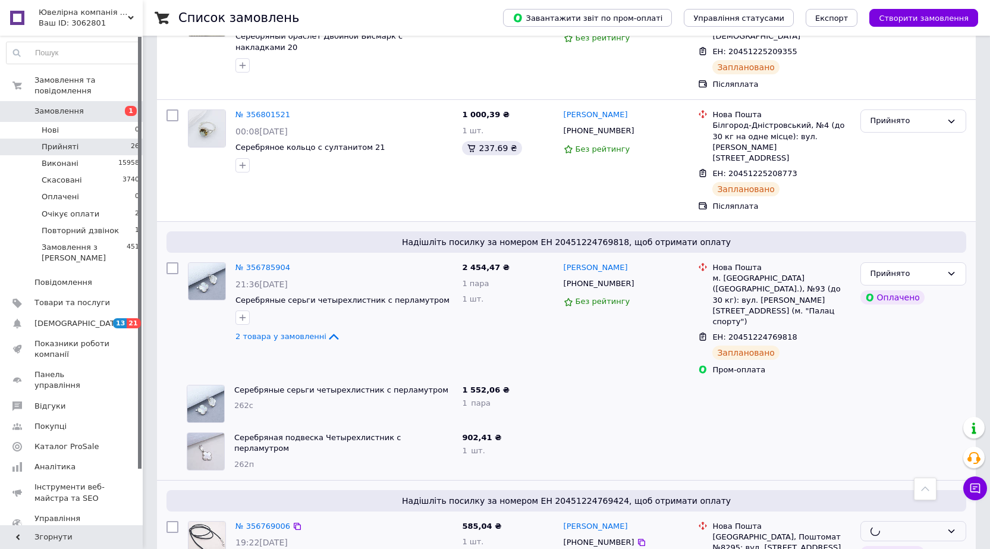
scroll to position [707, 0]
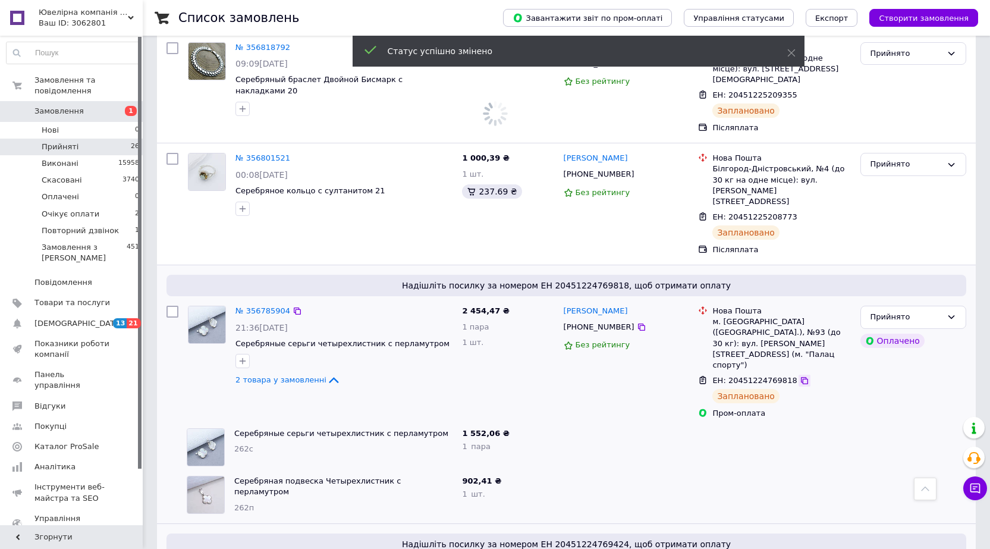
click at [799, 376] on icon at bounding box center [804, 381] width 10 height 10
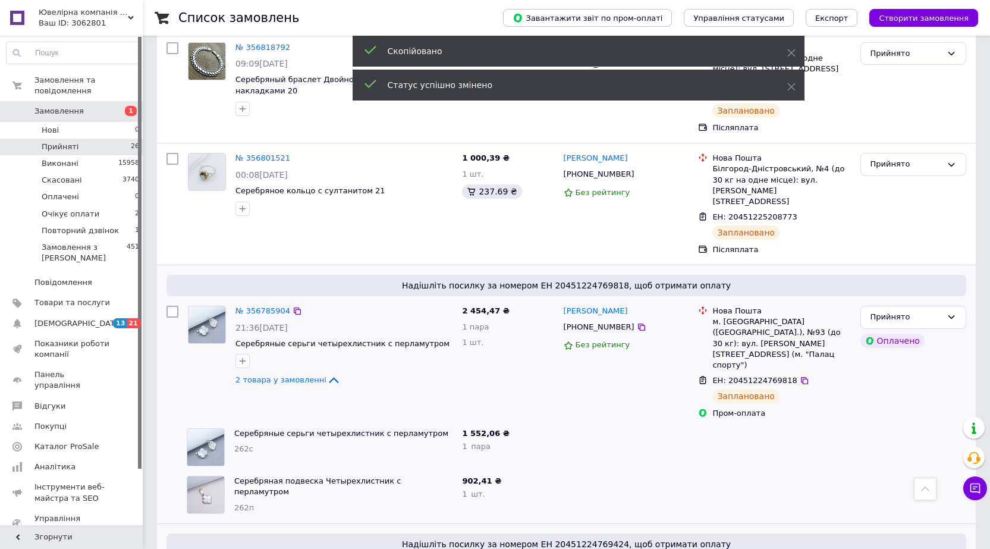
click at [584, 322] on span "+380937443933" at bounding box center [598, 326] width 71 height 9
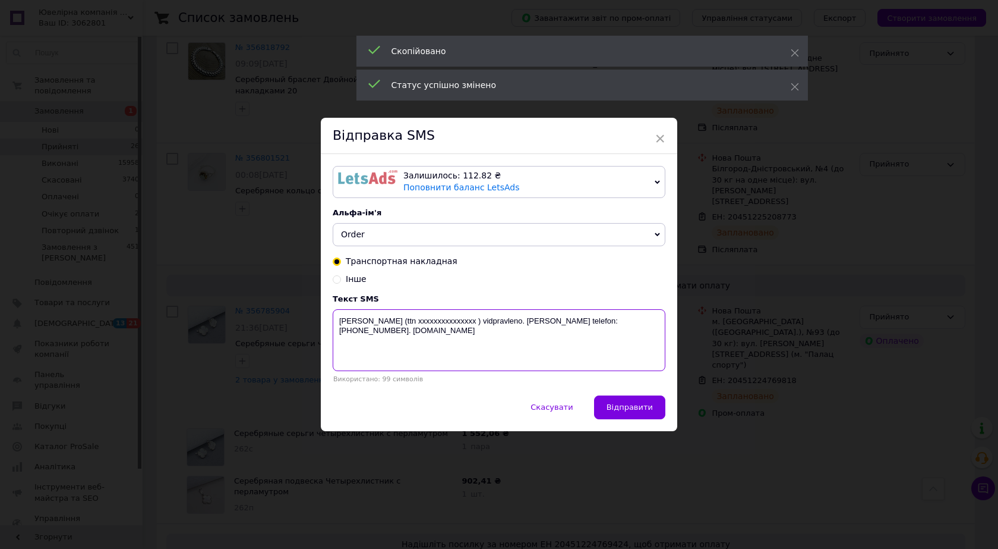
click at [444, 324] on textarea "vashe zamovlennia (ttn ххххххххххххххх ) vidpravleno. Nash telefon:+38067535976…" at bounding box center [499, 340] width 333 height 62
paste textarea "20451224769818"
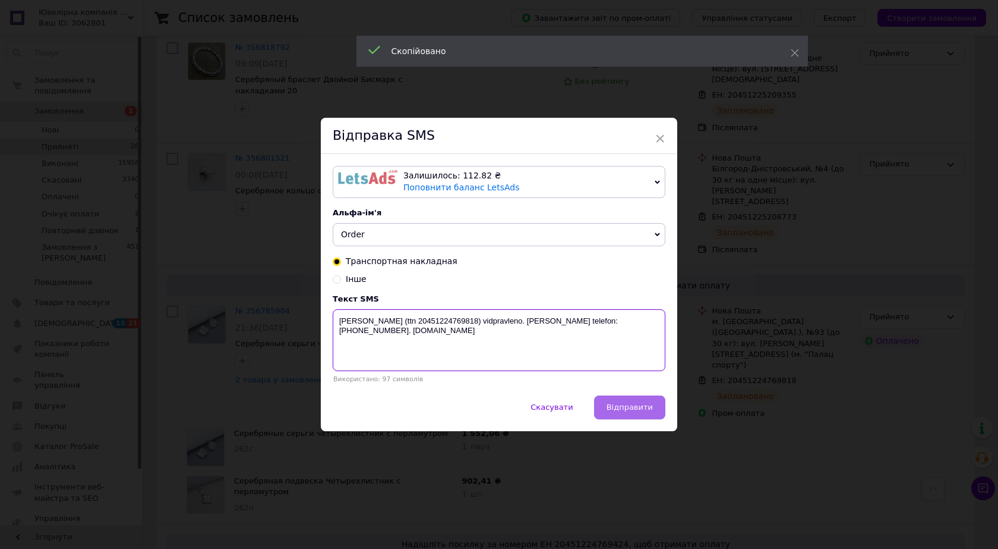
type textarea "vashe zamovlennia (ttn 20451224769818) vidpravleno. Nash telefon:+380675359766.…"
click at [615, 406] on span "Відправити" at bounding box center [630, 406] width 46 height 9
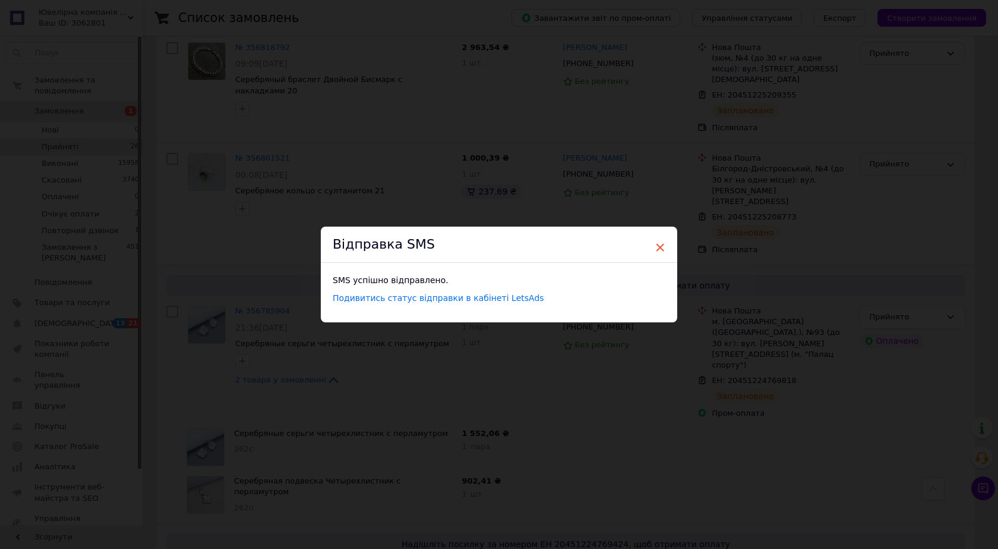
click at [662, 245] on span "×" at bounding box center [660, 247] width 11 height 20
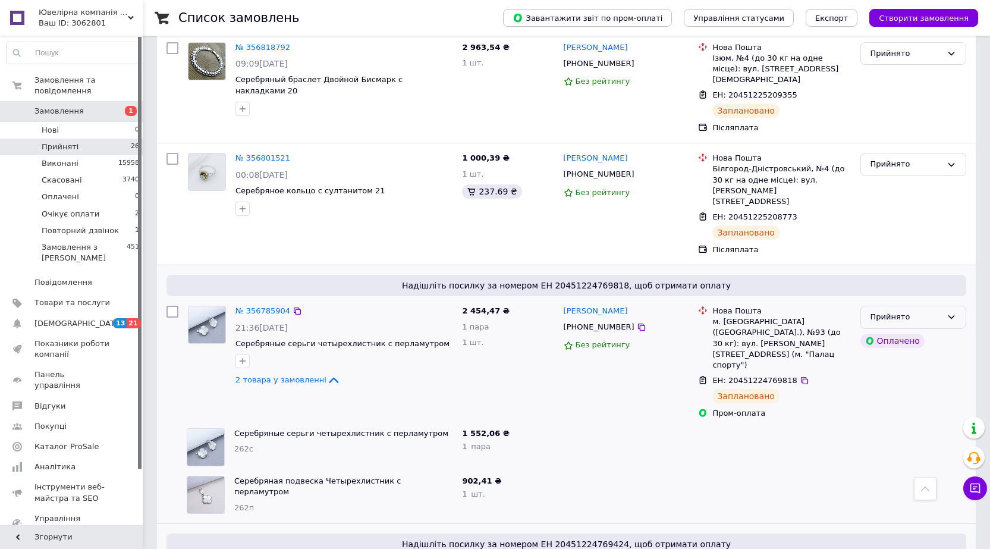
click at [918, 311] on div "Прийнято" at bounding box center [905, 317] width 71 height 12
click at [908, 331] on li "Виконано" at bounding box center [913, 342] width 105 height 22
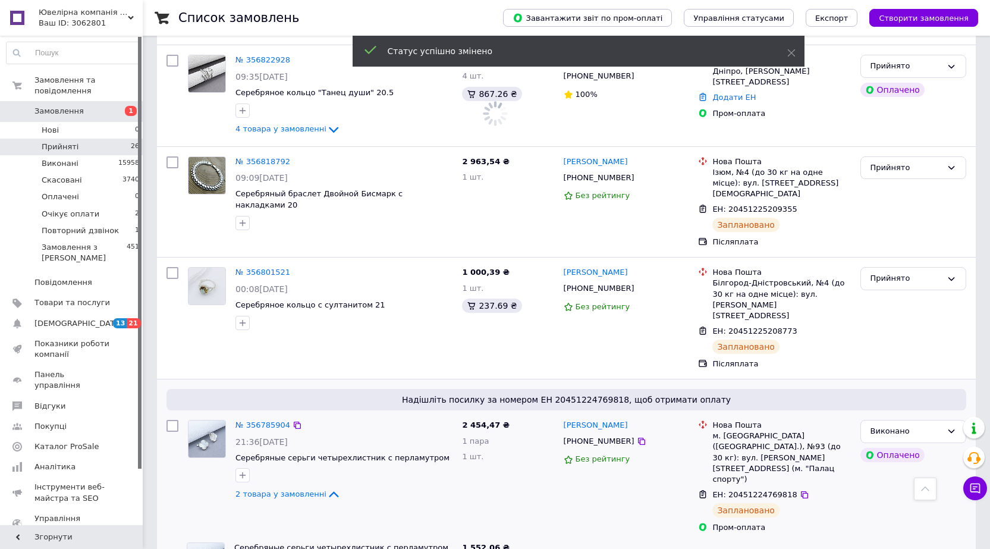
scroll to position [588, 0]
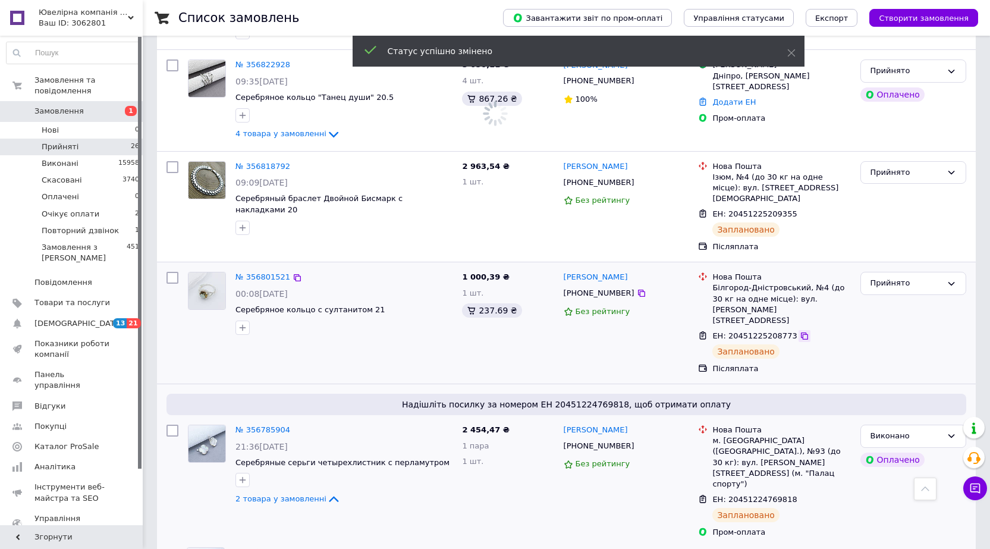
click at [801, 332] on icon at bounding box center [804, 335] width 7 height 7
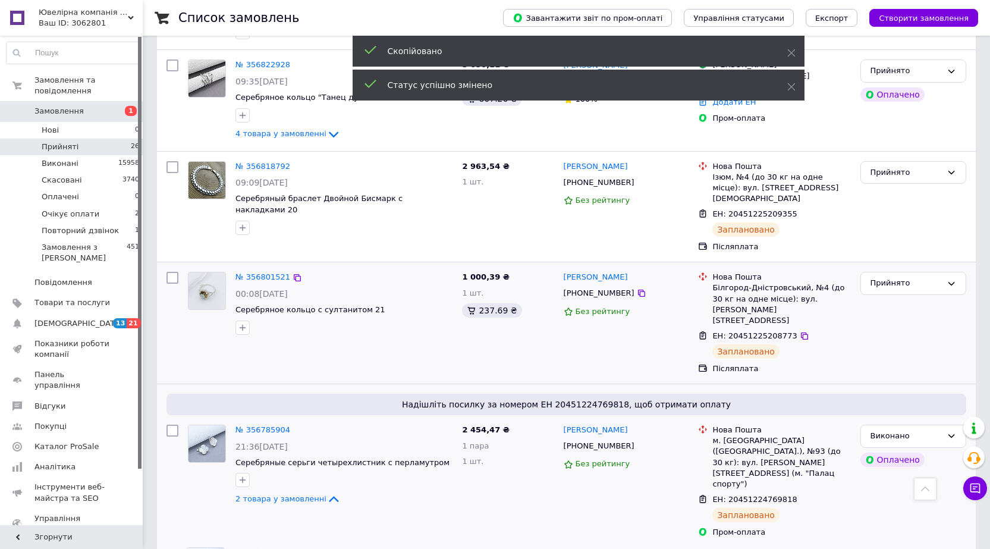
click at [593, 288] on span "+380986468802" at bounding box center [598, 292] width 71 height 9
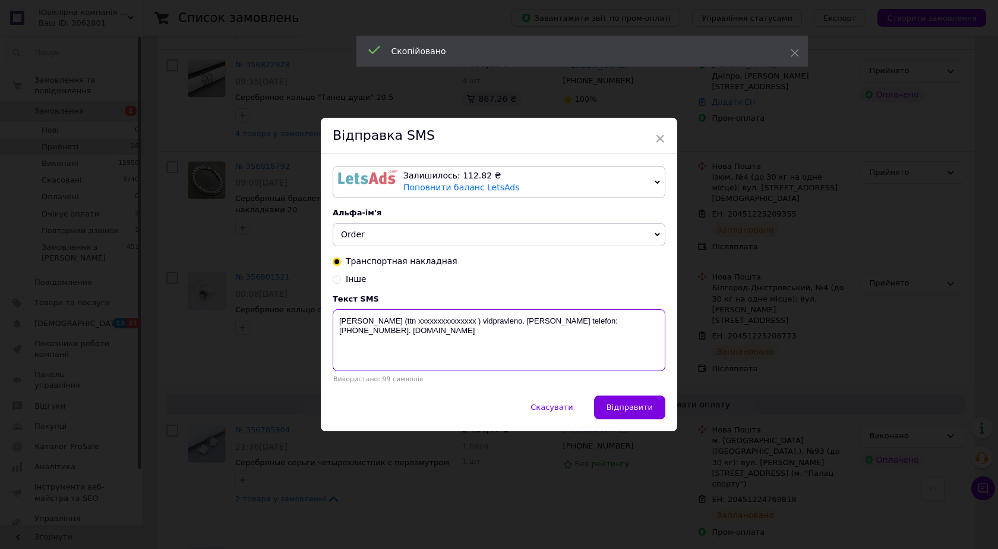
click at [448, 322] on textarea "vashe zamovlennia (ttn ххххххххххххххх ) vidpravleno. Nash telefon:+38067535976…" at bounding box center [499, 340] width 333 height 62
paste textarea "20451225208773"
type textarea "vashe zamovlennia (ttn 20451225208773) vidpravleno. Nash telefon:+380675359766.…"
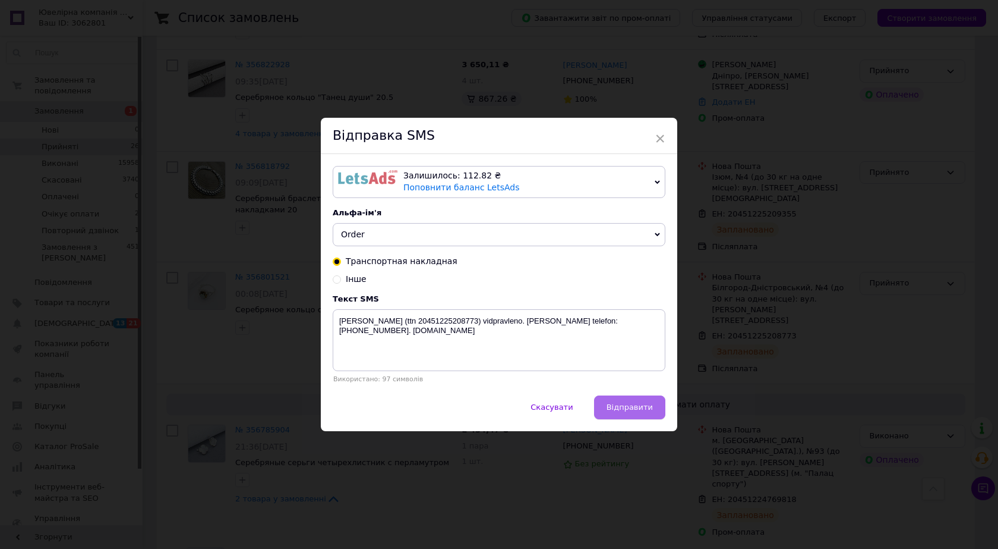
click at [623, 409] on span "Відправити" at bounding box center [630, 406] width 46 height 9
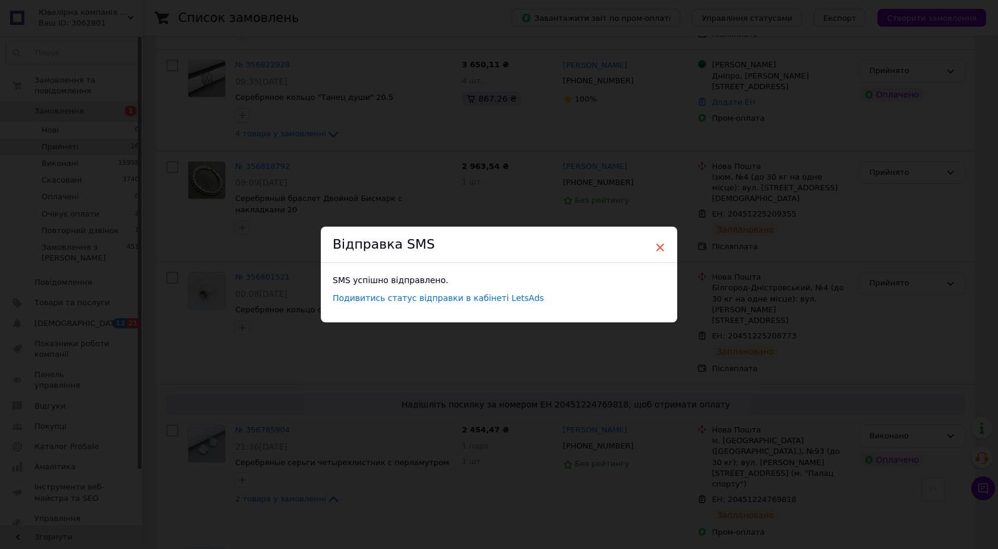
click at [657, 249] on span "×" at bounding box center [660, 247] width 11 height 20
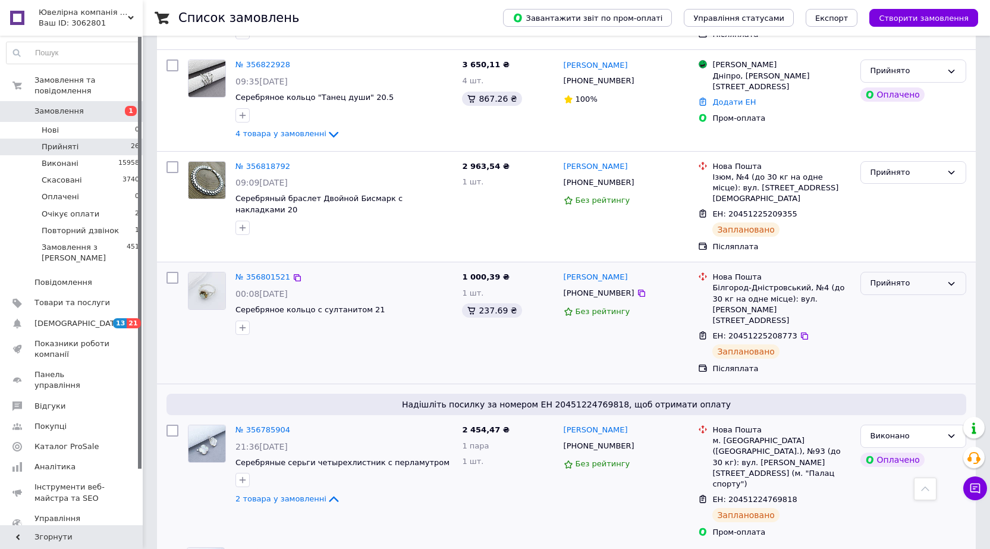
click at [901, 272] on div "Прийнято" at bounding box center [913, 283] width 106 height 23
click at [886, 297] on li "Виконано" at bounding box center [913, 308] width 105 height 22
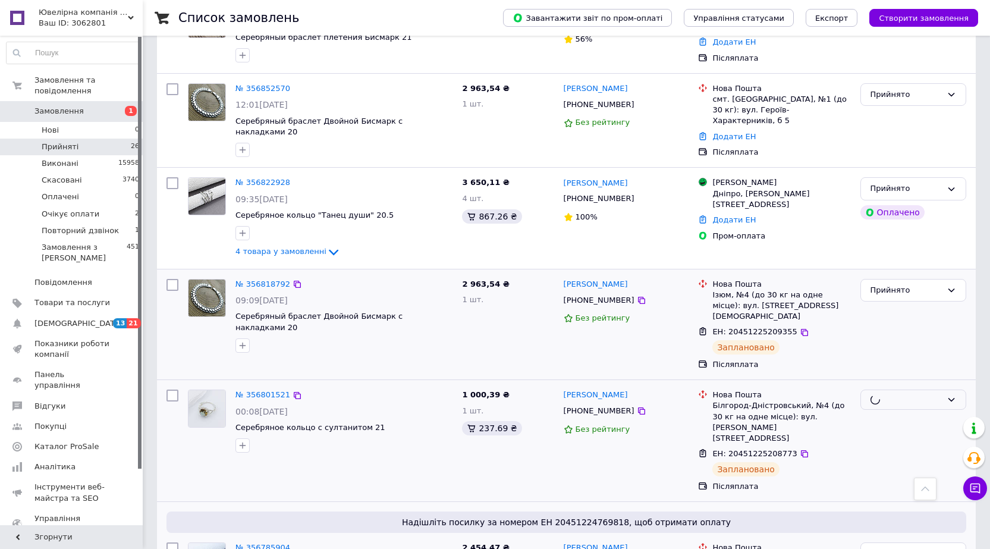
scroll to position [469, 0]
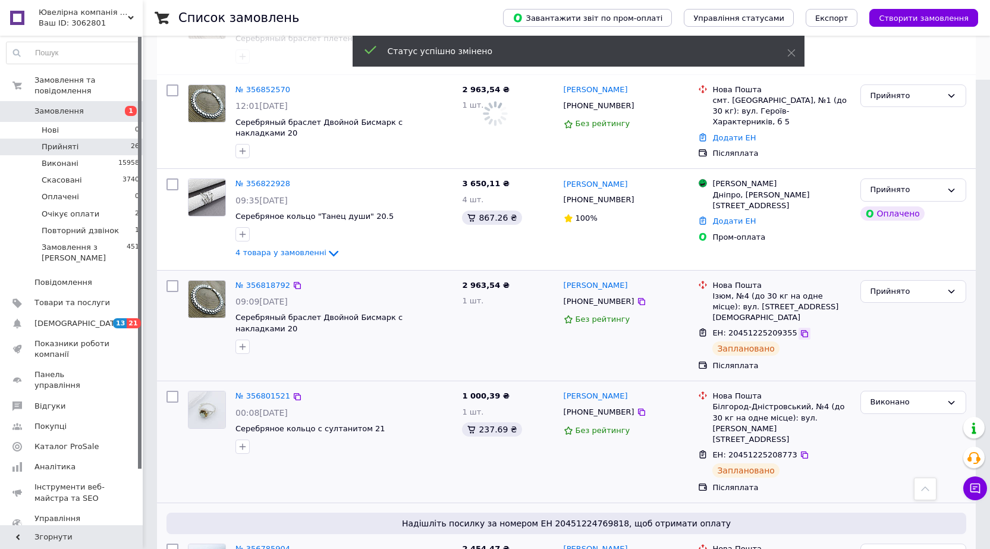
click at [799, 329] on icon at bounding box center [804, 334] width 10 height 10
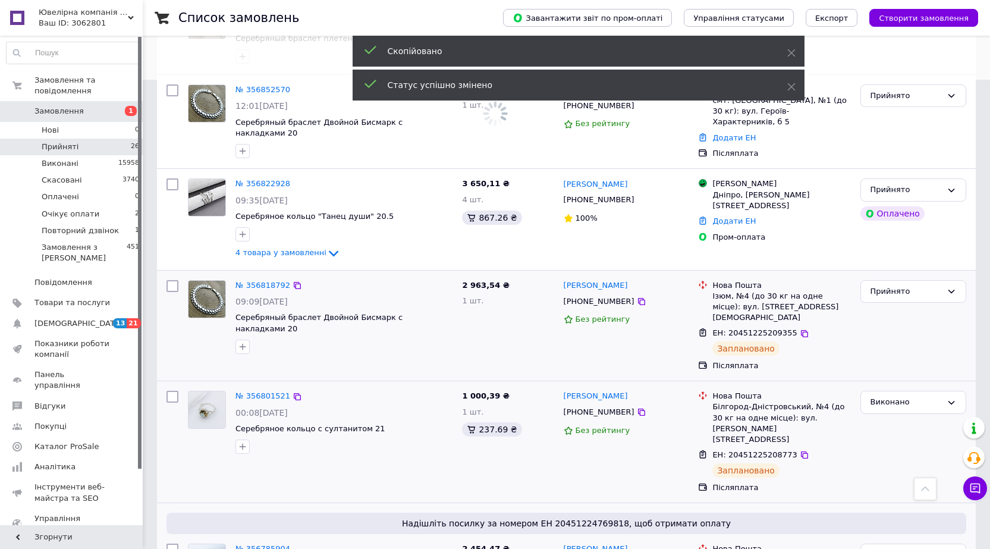
click at [584, 297] on span "+380665674877" at bounding box center [598, 301] width 71 height 9
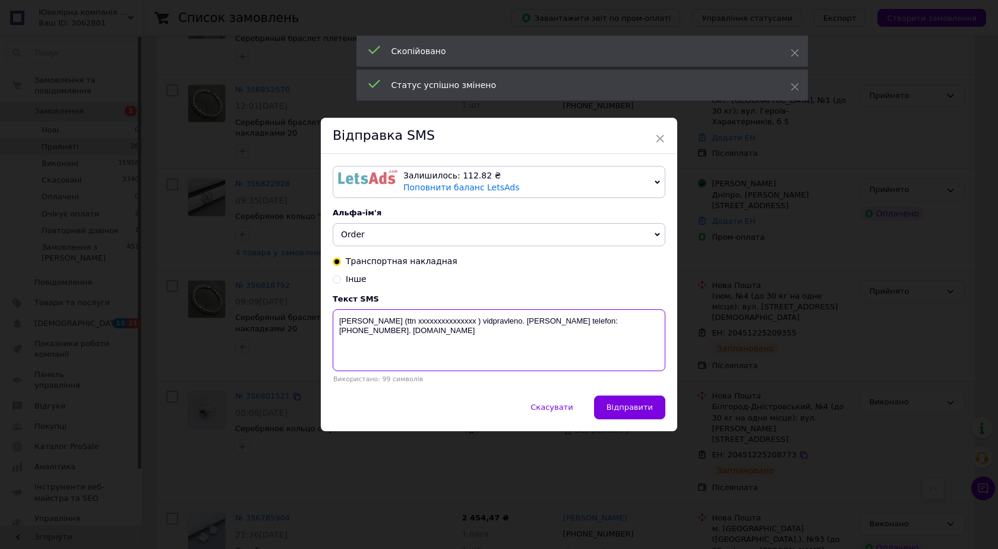
click at [445, 323] on textarea "vashe zamovlennia (ttn ххххххххххххххх ) vidpravleno. Nash telefon:+38067535976…" at bounding box center [499, 340] width 333 height 62
paste textarea "20451225209355"
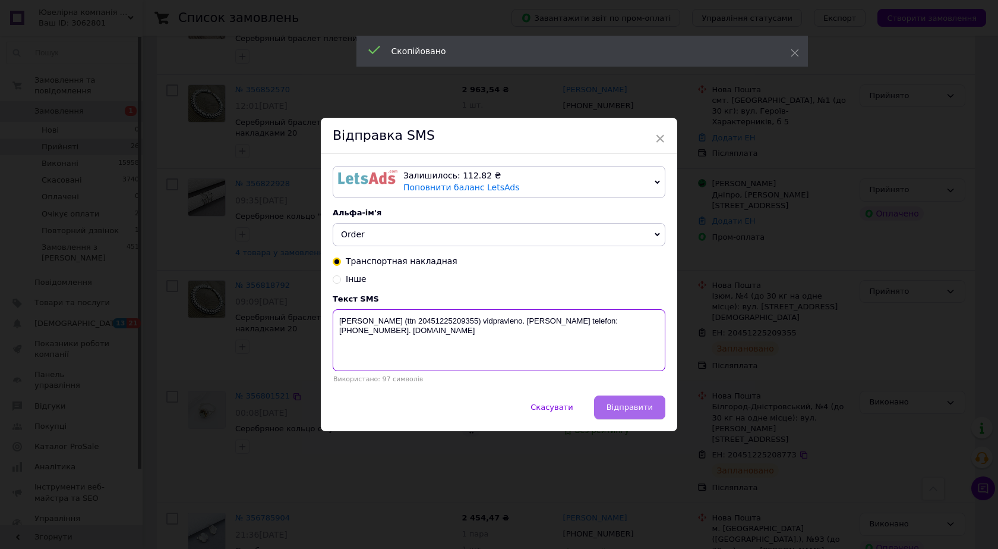
type textarea "vashe zamovlennia (ttn 20451225209355) vidpravleno. Nash telefon:+380675359766.…"
click at [617, 402] on button "Відправити" at bounding box center [629, 407] width 71 height 24
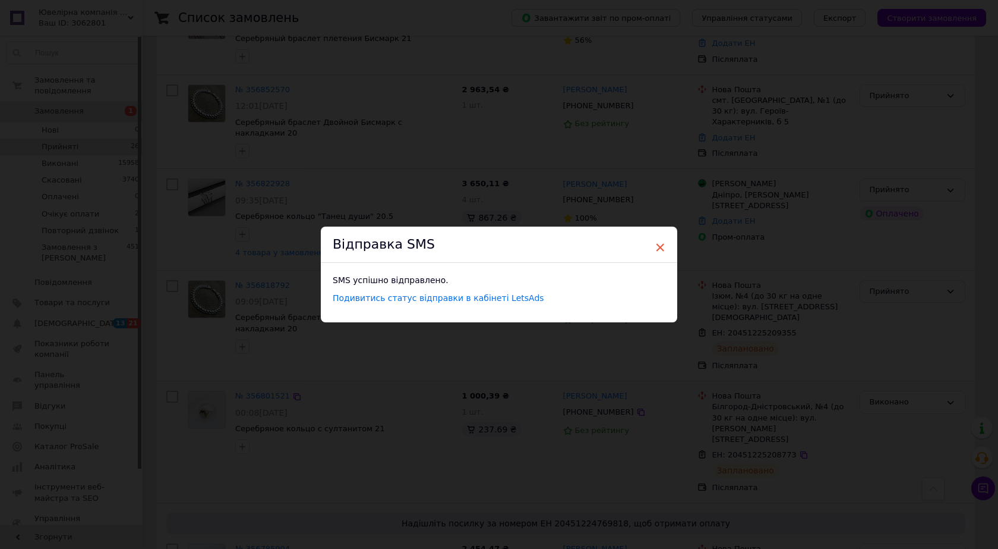
click at [657, 243] on span "×" at bounding box center [660, 247] width 11 height 20
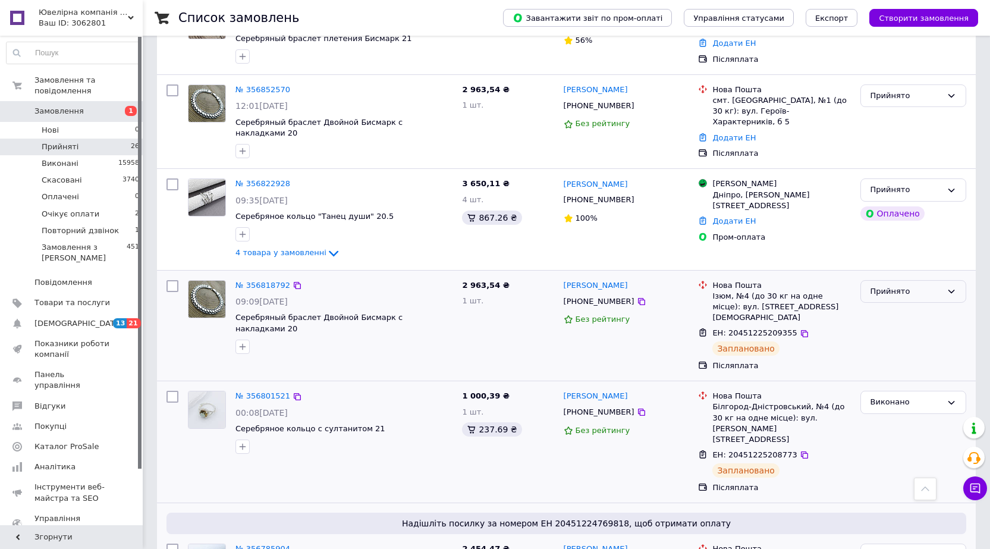
drag, startPoint x: 879, startPoint y: 267, endPoint x: 882, endPoint y: 279, distance: 12.3
click at [880, 285] on div "Прийнято" at bounding box center [905, 291] width 71 height 12
click at [880, 305] on li "Виконано" at bounding box center [913, 316] width 105 height 22
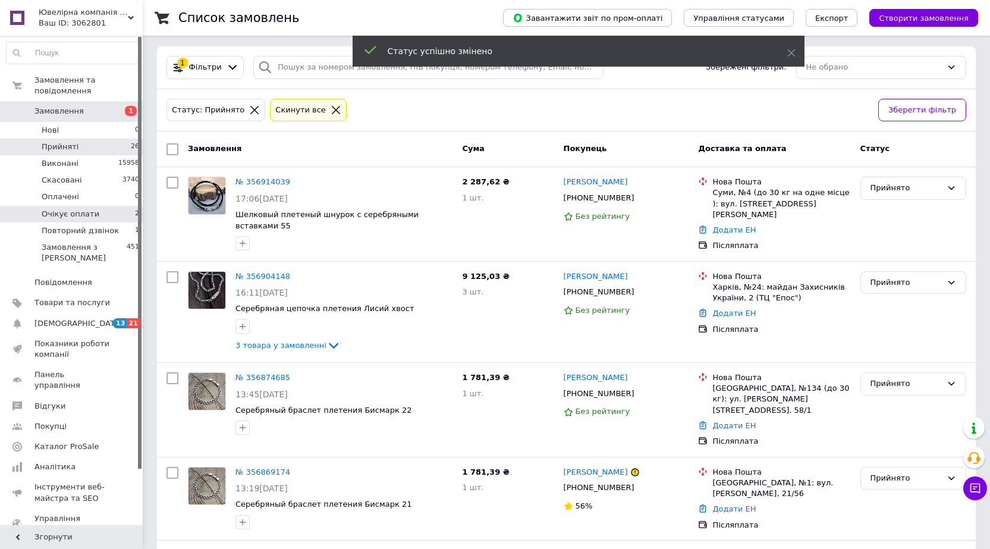
scroll to position [0, 0]
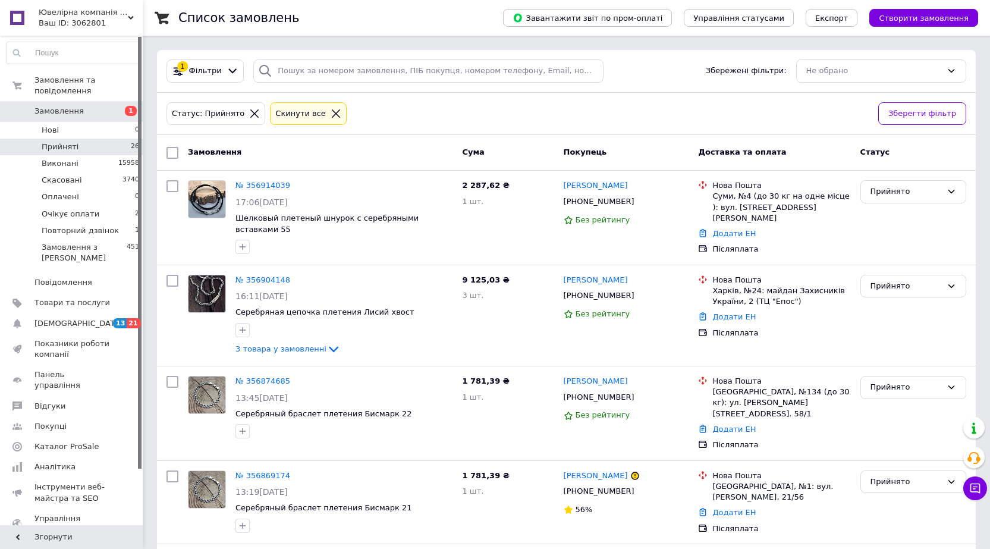
click at [86, 106] on span "Замовлення" at bounding box center [71, 111] width 75 height 11
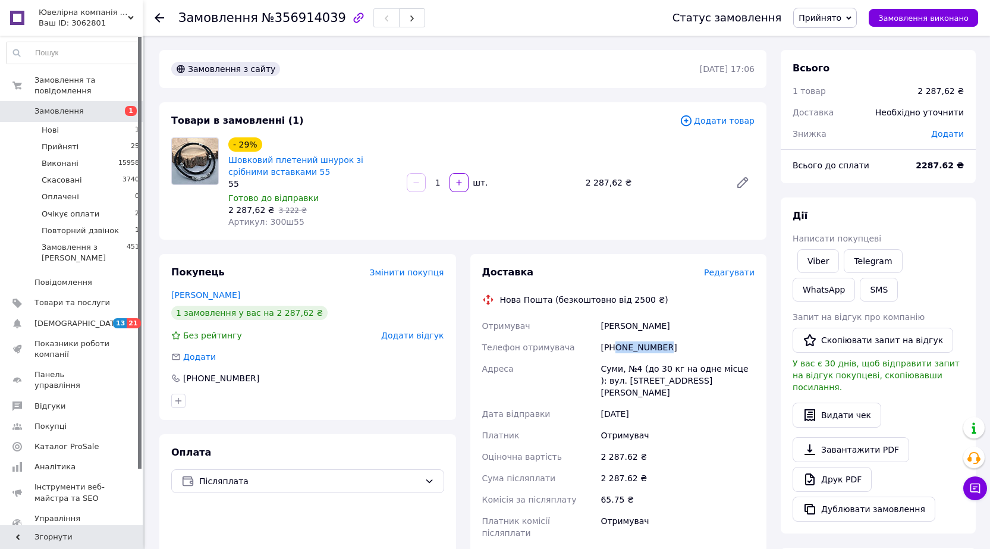
drag, startPoint x: 628, startPoint y: 350, endPoint x: 615, endPoint y: 350, distance: 12.5
click at [615, 350] on div "[PHONE_NUMBER]" at bounding box center [677, 346] width 159 height 21
click at [273, 221] on span "Артикул: 300ш55" at bounding box center [266, 222] width 76 height 10
copy span "300ш55"
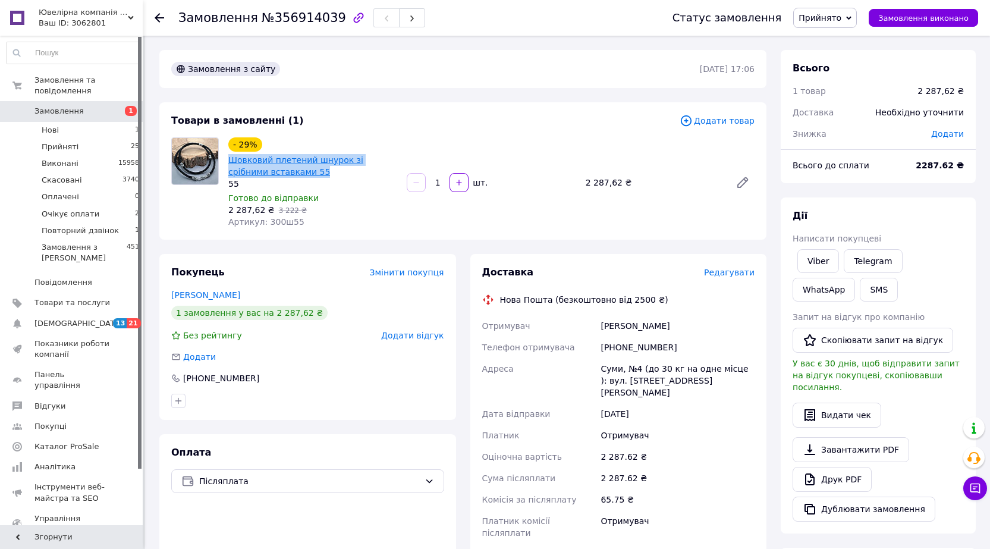
drag, startPoint x: 283, startPoint y: 172, endPoint x: 231, endPoint y: 158, distance: 54.8
click at [231, 158] on span "Шовковий плетений шнурок зі срібними вставками 55" at bounding box center [312, 166] width 169 height 24
copy link "Шовковий плетений шнурок зі срібними вставками 55"
drag, startPoint x: 601, startPoint y: 327, endPoint x: 685, endPoint y: 324, distance: 84.4
click at [685, 324] on div "[PERSON_NAME]" at bounding box center [677, 325] width 159 height 21
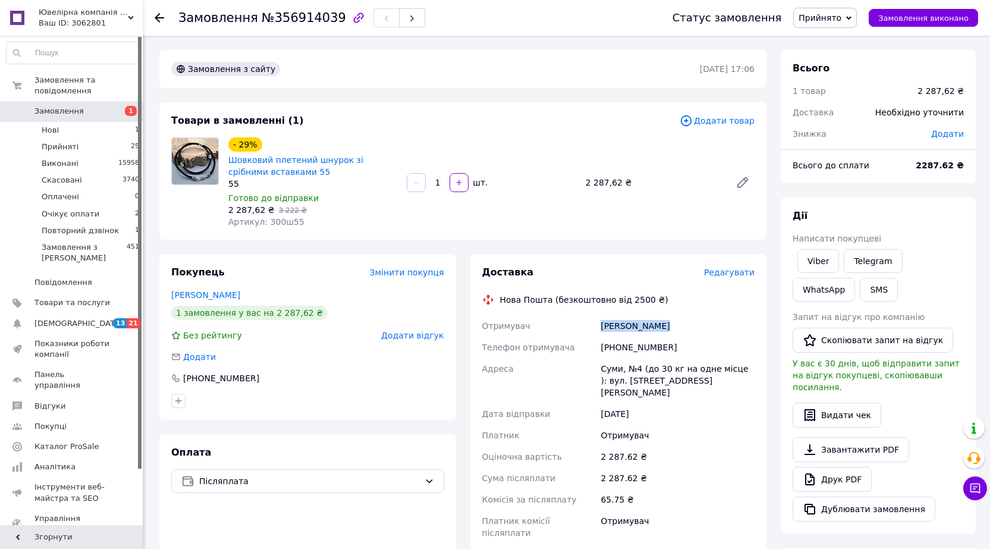
copy div "[PERSON_NAME]"
click at [299, 31] on div "Замовлення №356914039" at bounding box center [413, 18] width 470 height 36
click at [298, 21] on span "№356914039" at bounding box center [303, 18] width 84 height 14
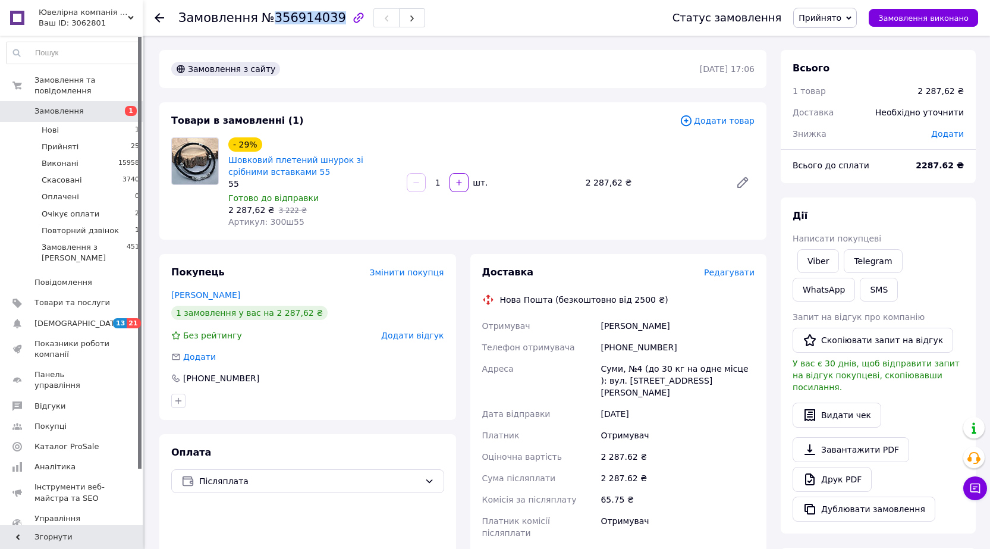
copy span "356914039"
